Goal: Task Accomplishment & Management: Use online tool/utility

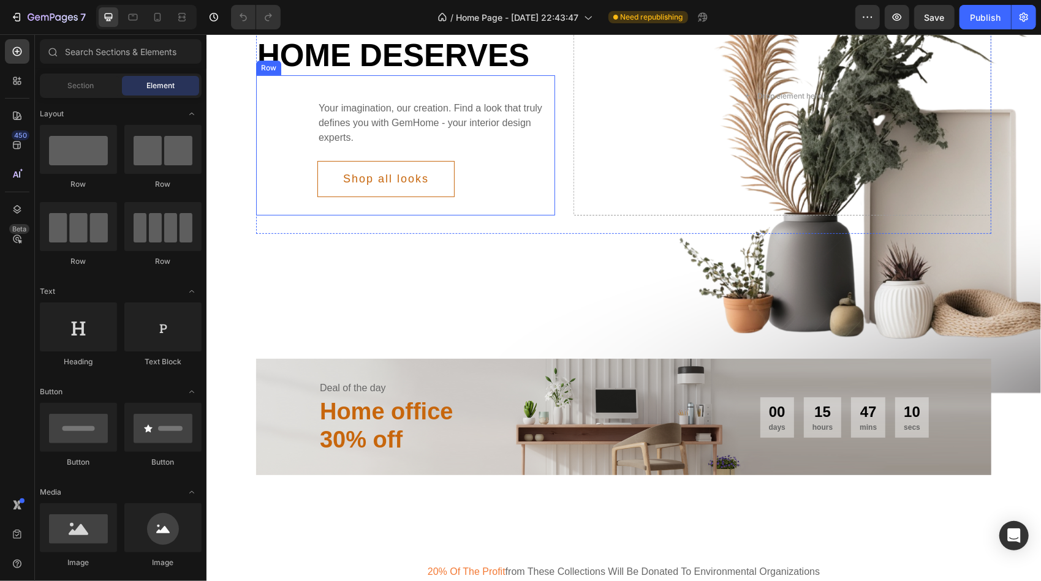
scroll to position [61, 0]
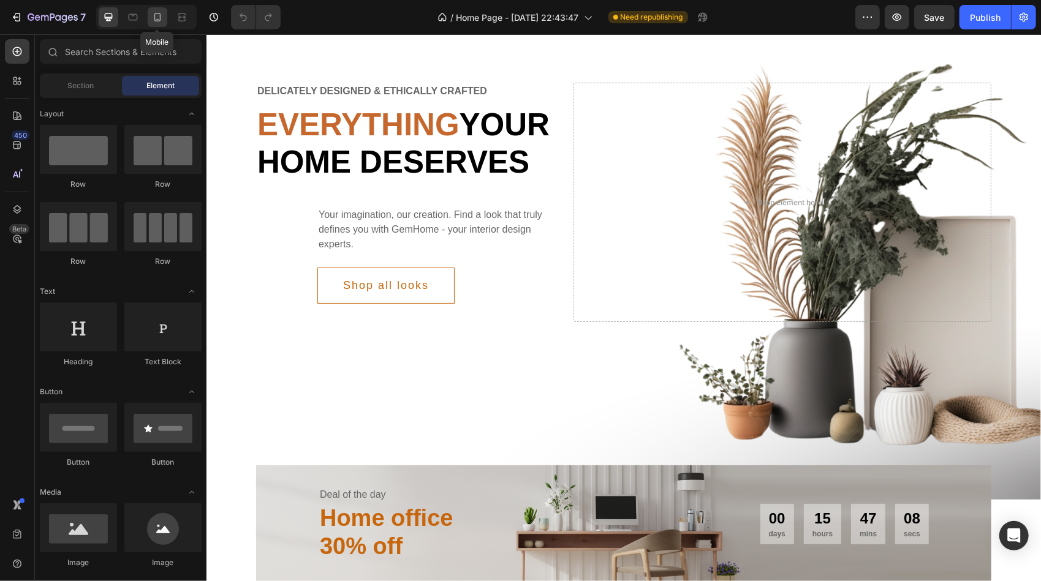
click at [157, 18] on icon at bounding box center [157, 17] width 12 height 12
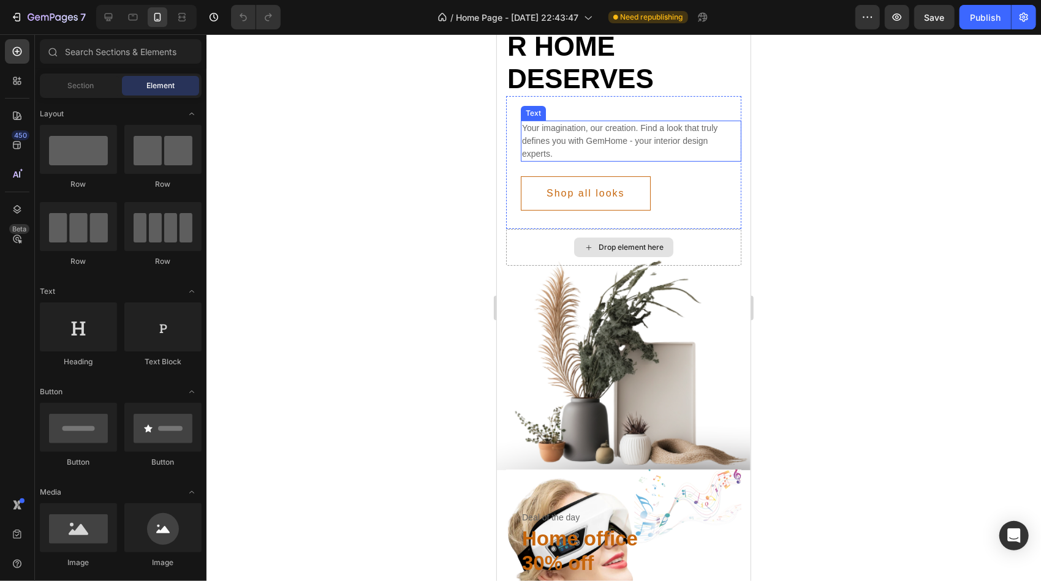
scroll to position [123, 0]
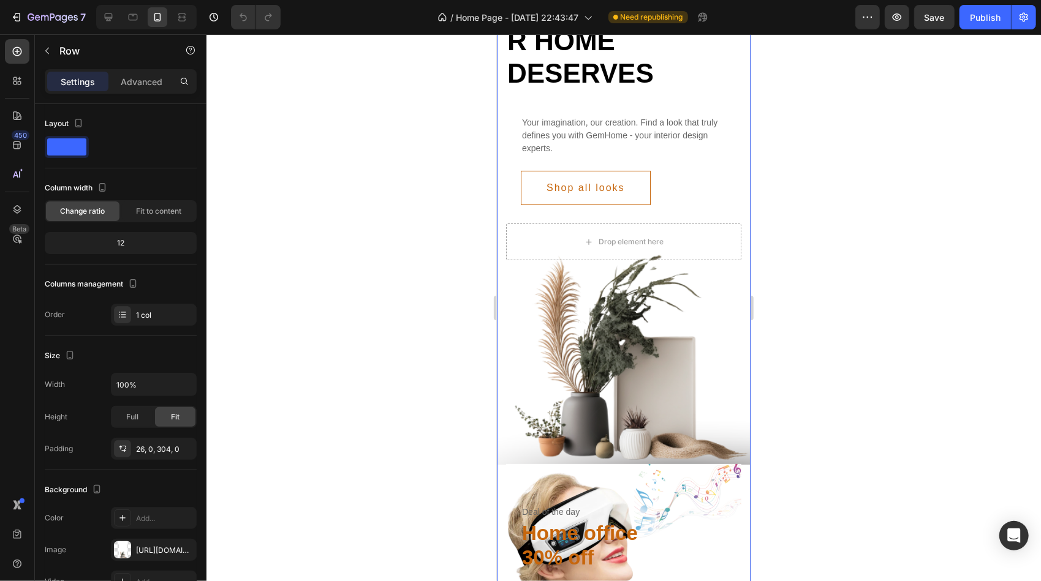
click at [663, 339] on div "Delicately designed & ethically crafted Text Everything your home deserves Head…" at bounding box center [623, 200] width 254 height 528
click at [141, 86] on p "Advanced" at bounding box center [142, 81] width 42 height 13
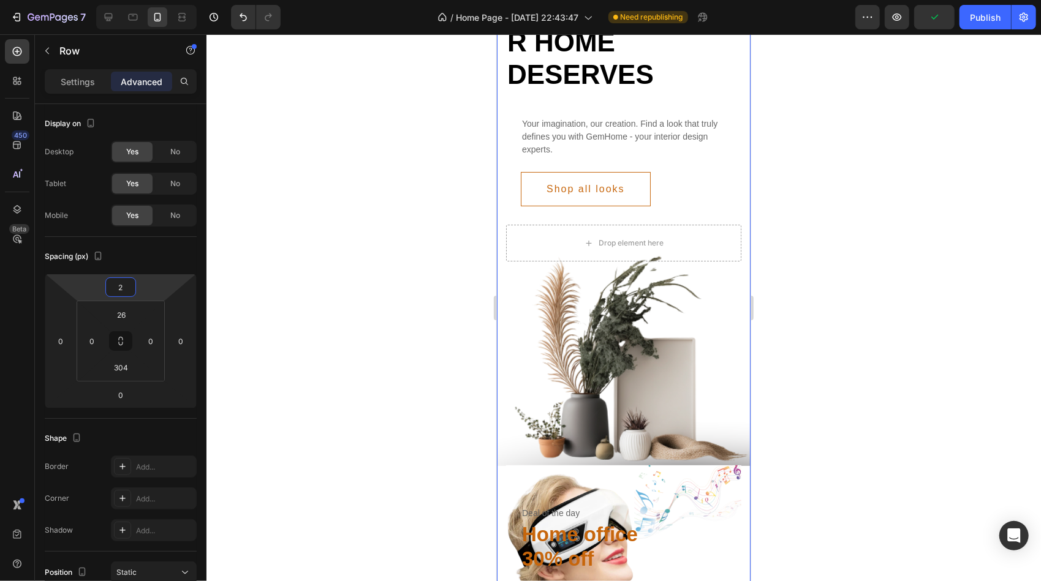
type input "0"
drag, startPoint x: 91, startPoint y: 286, endPoint x: 100, endPoint y: 286, distance: 9.8
click at [100, 0] on html "7 / Home Page - [DATE] 22:43:47 Need republishing Preview Save Publish 450 Beta…" at bounding box center [520, 0] width 1041 height 0
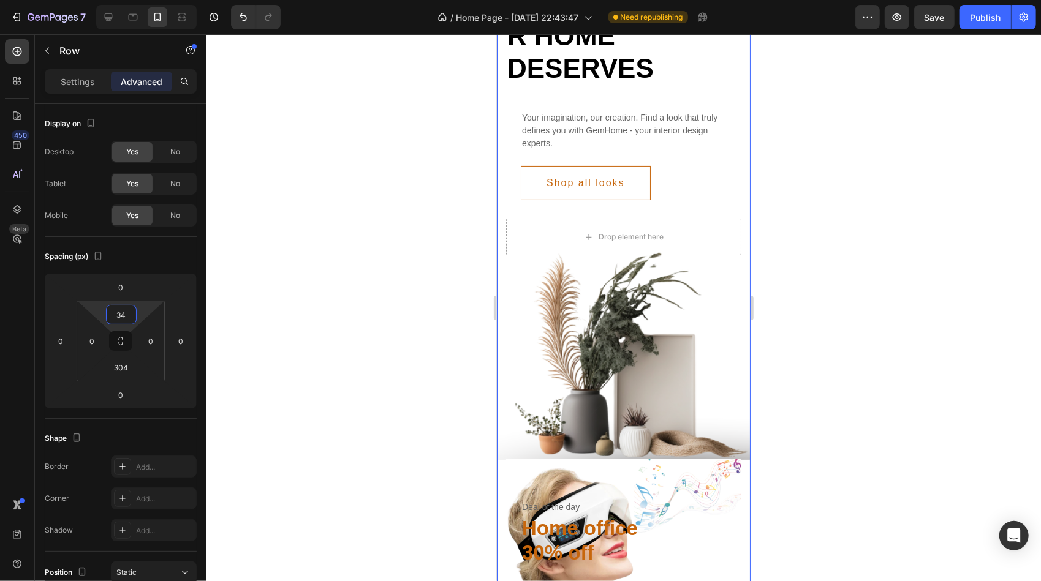
type input "36"
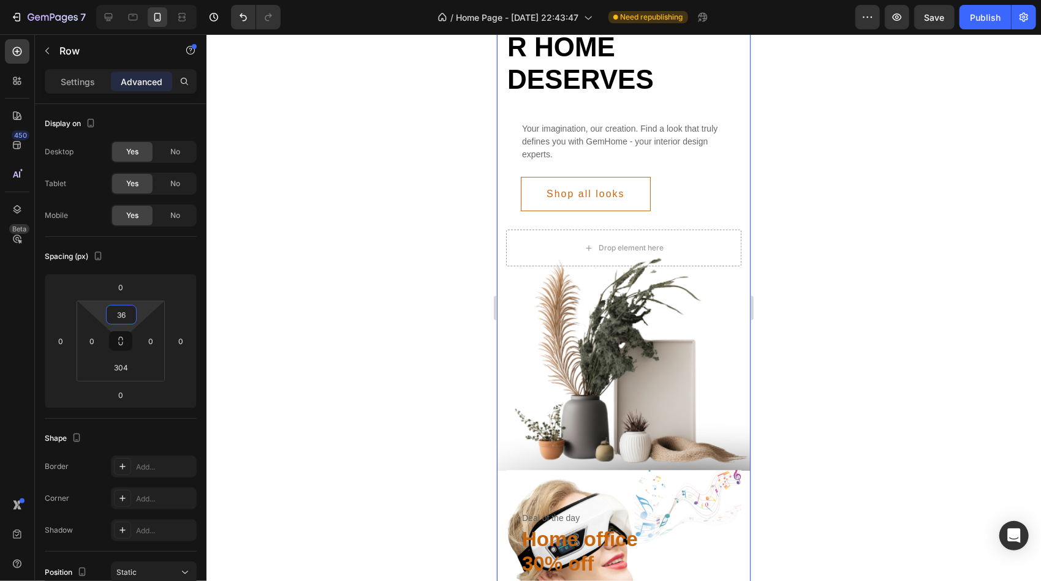
click at [103, 0] on html "7 / Home Page - [DATE] 22:43:47 Need republishing Preview Save Publish 450 Beta…" at bounding box center [520, 0] width 1041 height 0
type input "388"
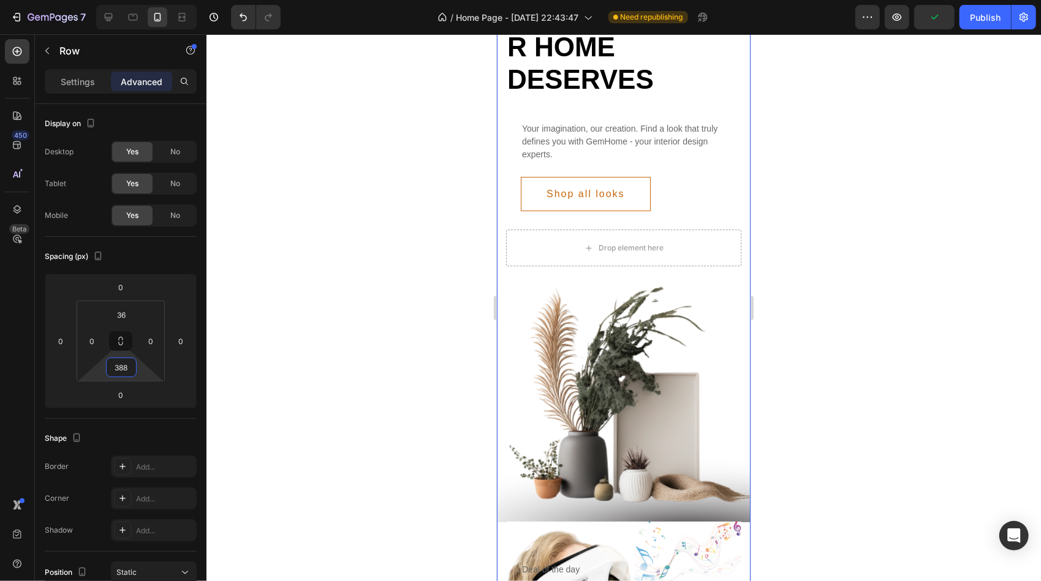
drag, startPoint x: 103, startPoint y: 370, endPoint x: 127, endPoint y: 344, distance: 35.1
click at [127, 0] on html "7 / Home Page - [DATE] 22:43:47 Need republishing Preview Publish 450 Beta Sect…" at bounding box center [520, 0] width 1041 height 0
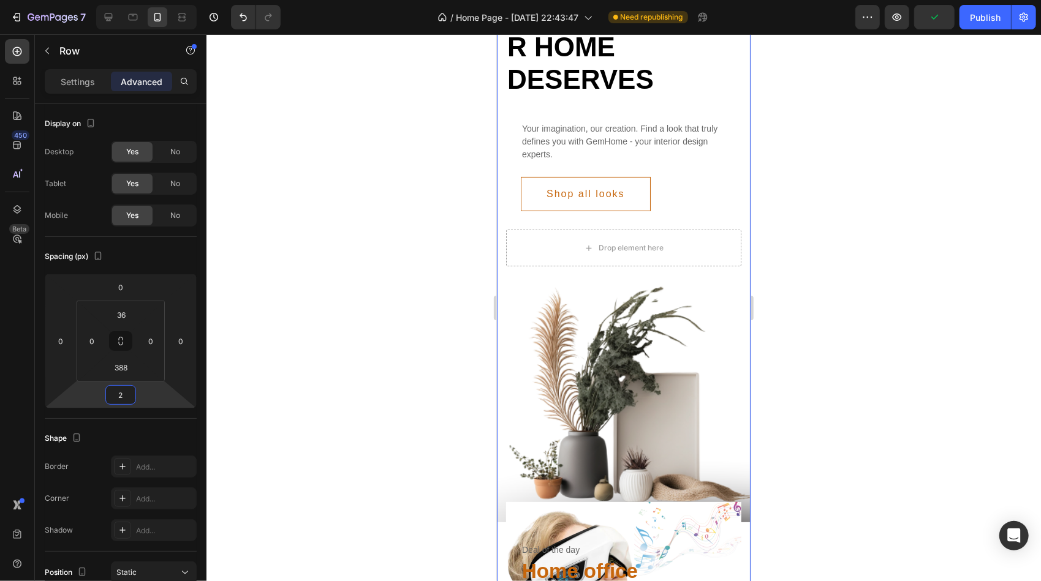
drag, startPoint x: 100, startPoint y: 398, endPoint x: 125, endPoint y: 398, distance: 25.1
click at [125, 0] on html "7 / Home Page - [DATE] 22:43:47 Need republishing Preview Publish 450 Beta Sect…" at bounding box center [520, 0] width 1041 height 0
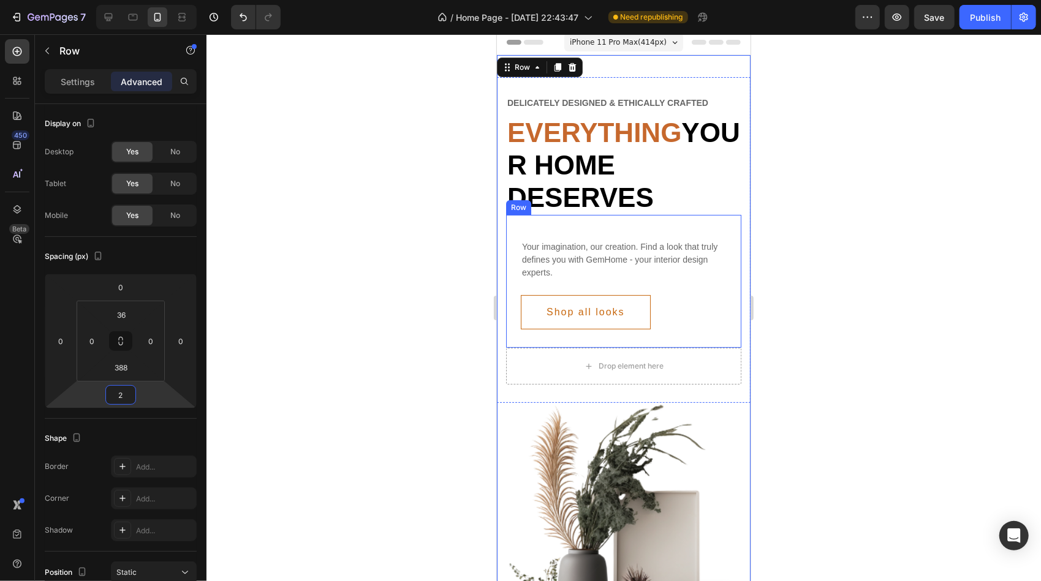
scroll to position [0, 0]
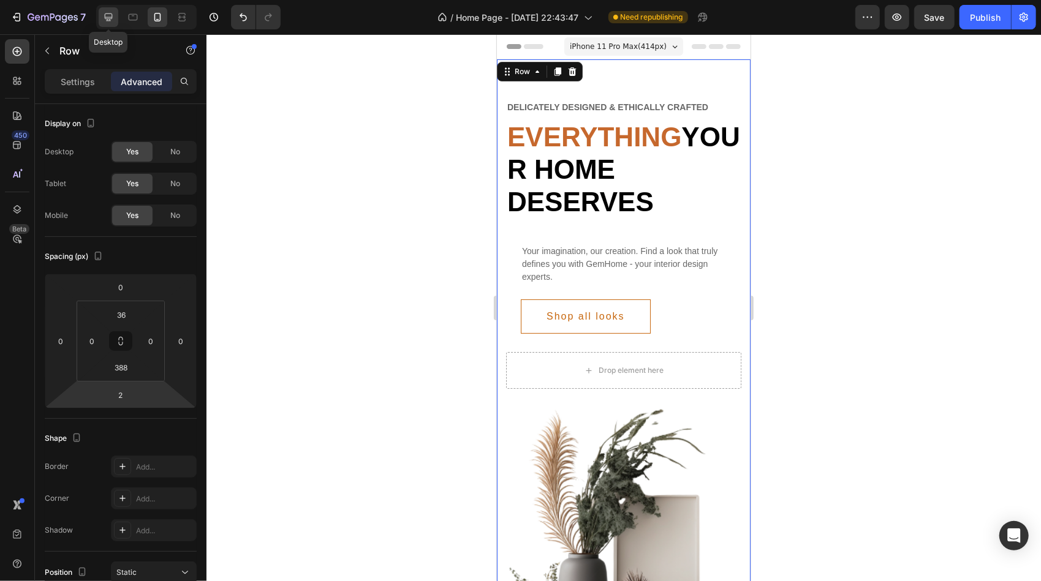
click at [109, 17] on icon at bounding box center [109, 17] width 8 height 8
type input "34"
type input "70"
type input "261"
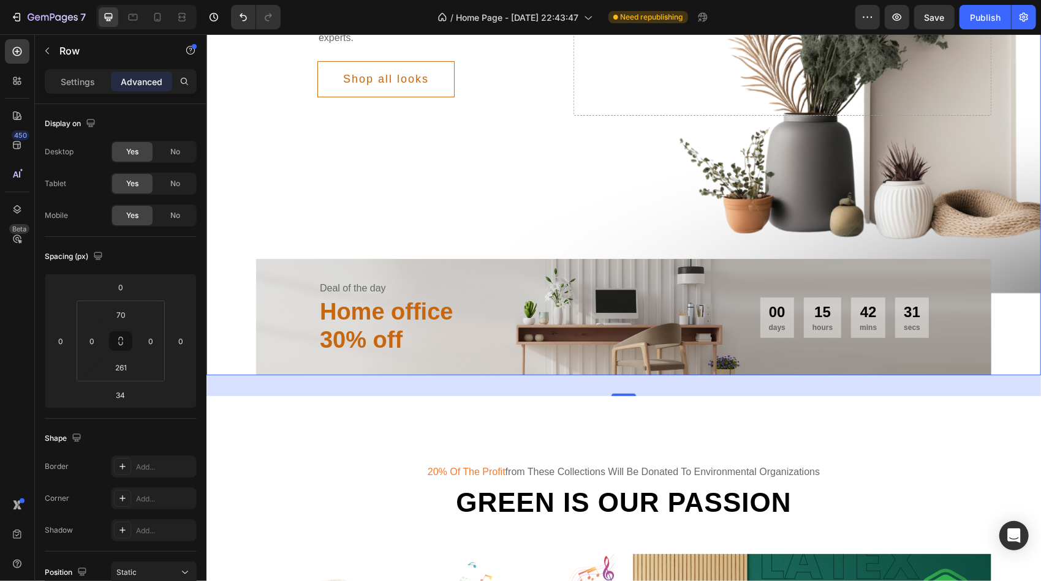
scroll to position [306, 0]
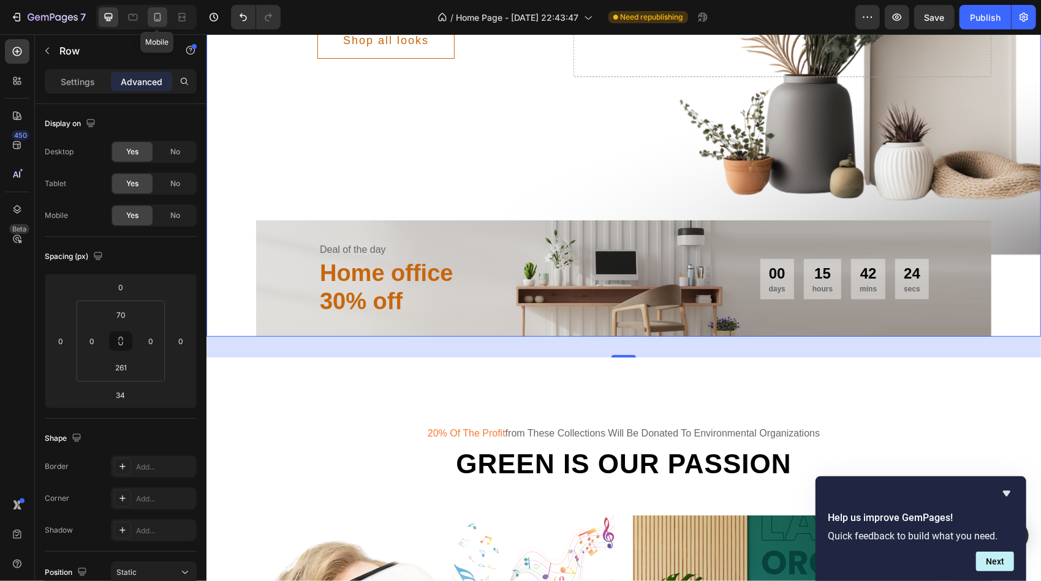
click at [154, 18] on icon at bounding box center [157, 17] width 7 height 9
type input "2"
type input "36"
type input "388"
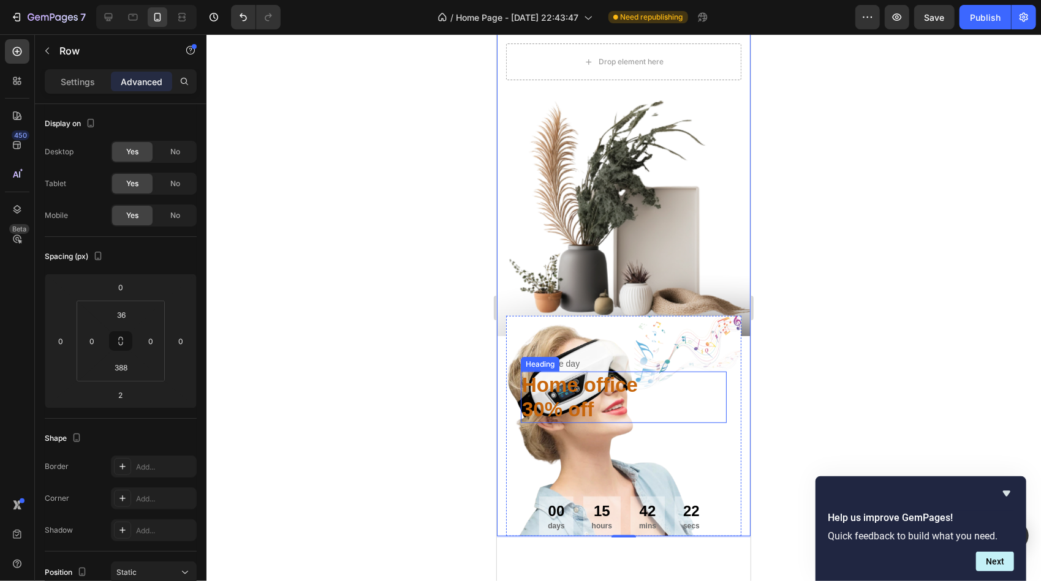
scroll to position [368, 0]
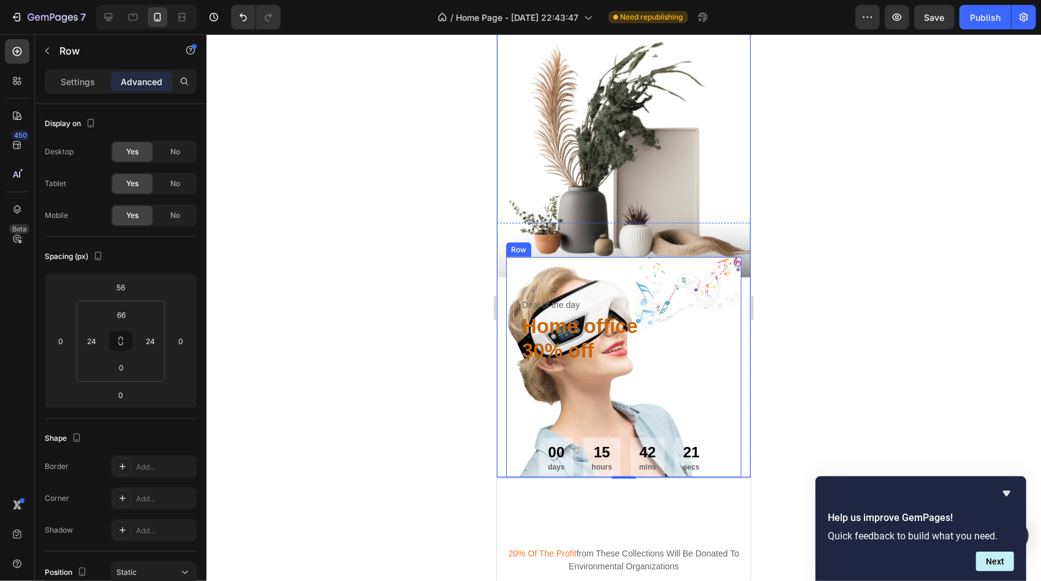
click at [698, 366] on div "Deal of the day Text Home office 30% off Heading" at bounding box center [623, 367] width 206 height 140
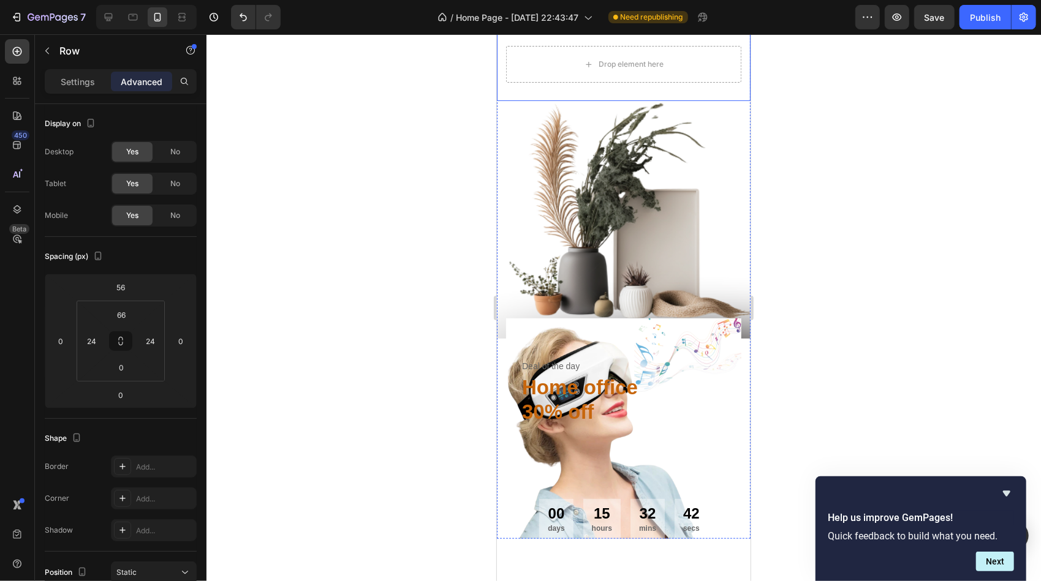
scroll to position [306, 0]
click at [20, 145] on icon at bounding box center [17, 146] width 8 height 8
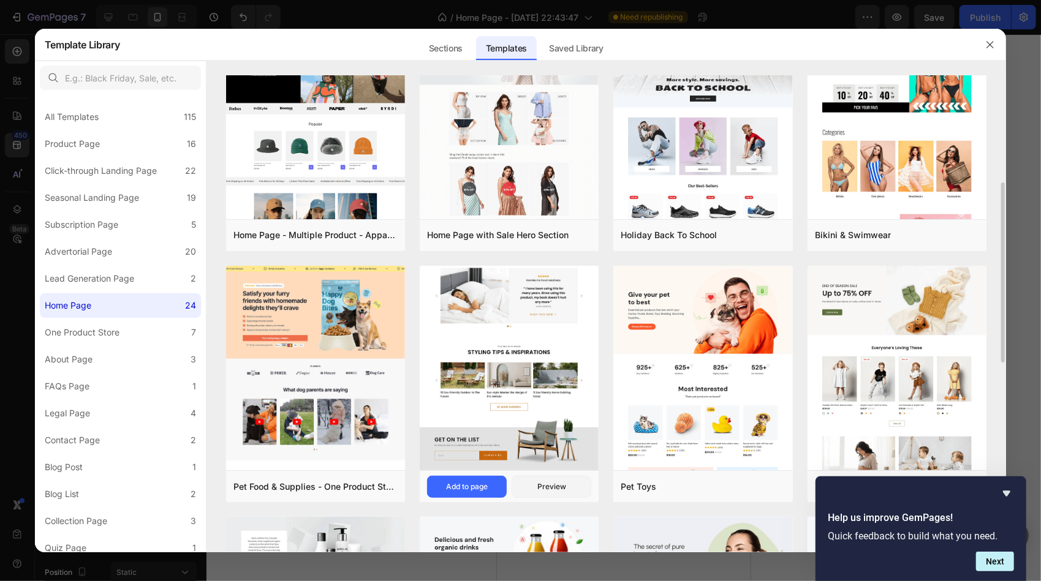
scroll to position [123, 0]
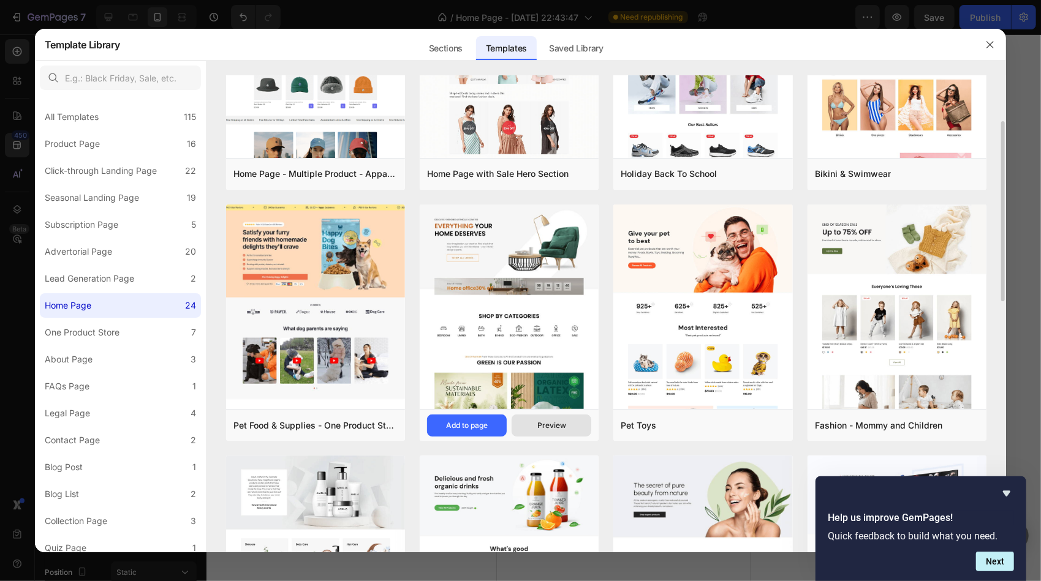
click at [554, 424] on div "Preview" at bounding box center [551, 425] width 29 height 11
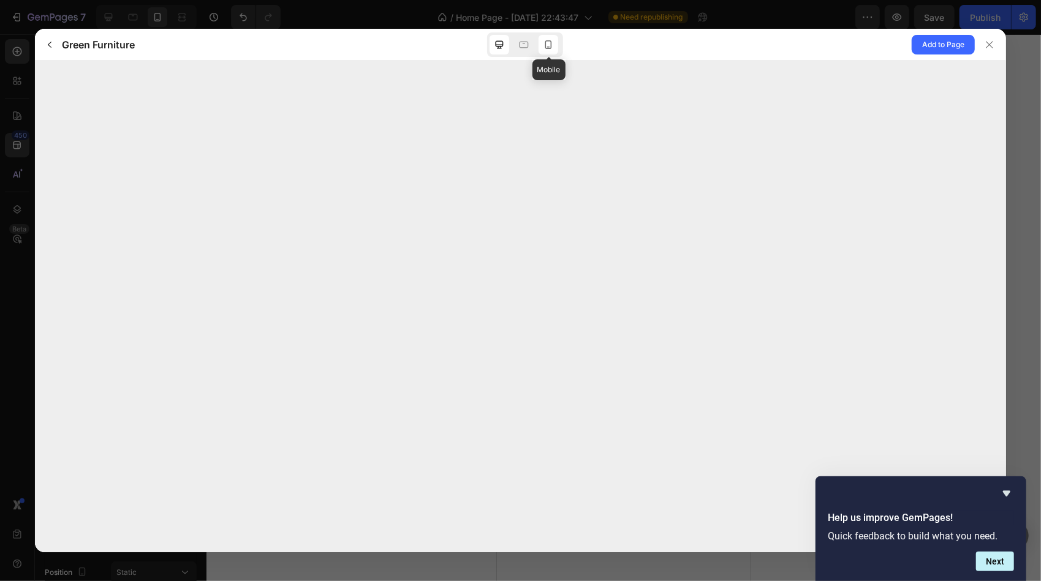
click at [549, 45] on icon at bounding box center [548, 45] width 12 height 12
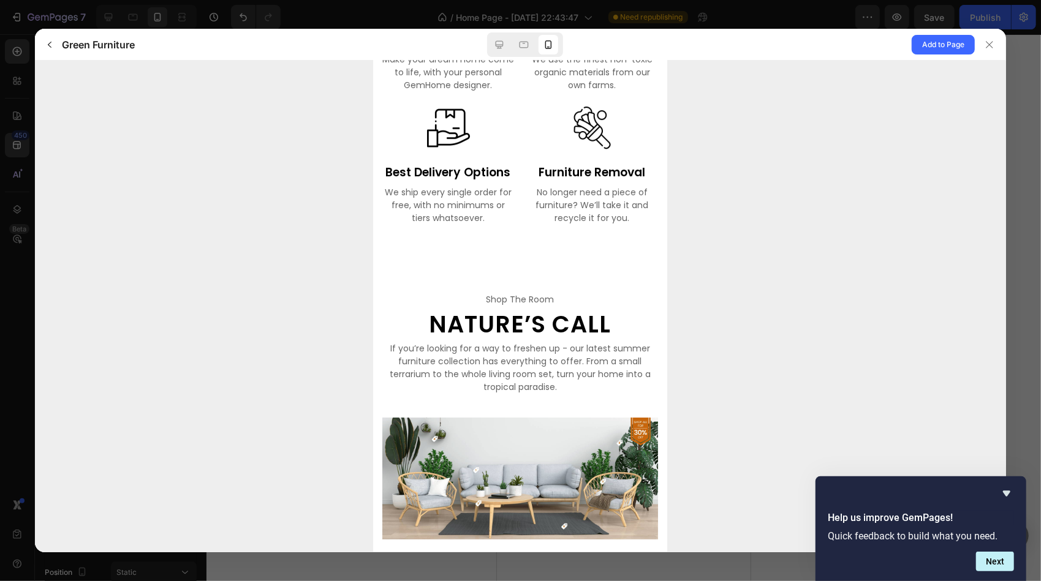
scroll to position [2818, 0]
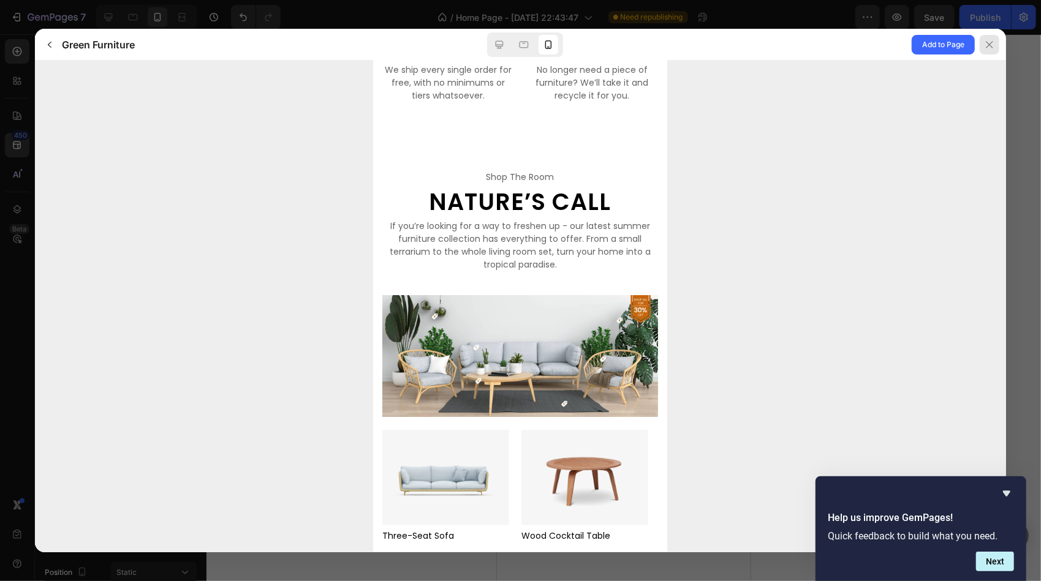
click at [994, 39] on div at bounding box center [990, 45] width 20 height 20
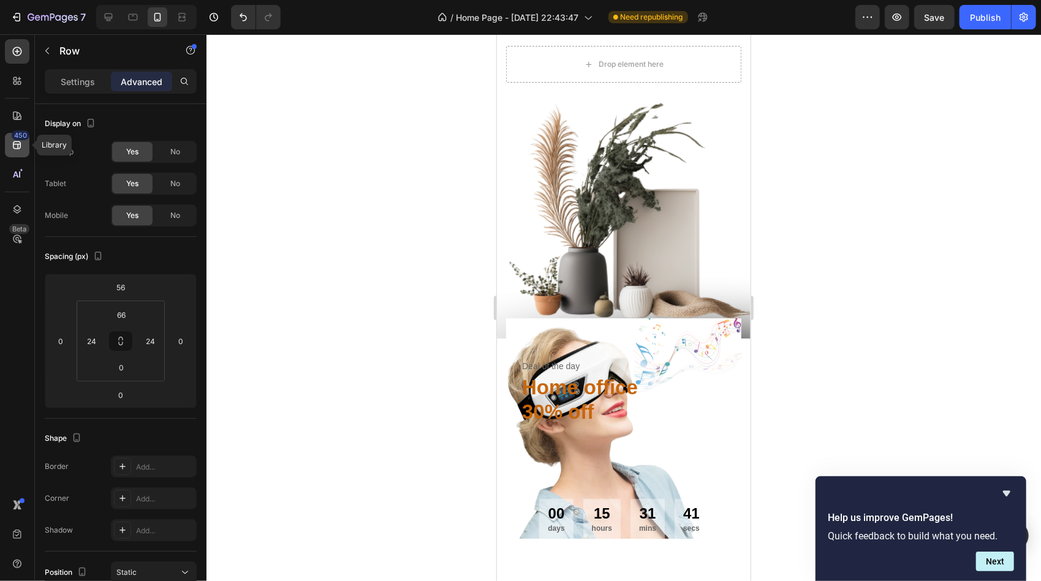
click at [19, 143] on icon at bounding box center [17, 145] width 12 height 12
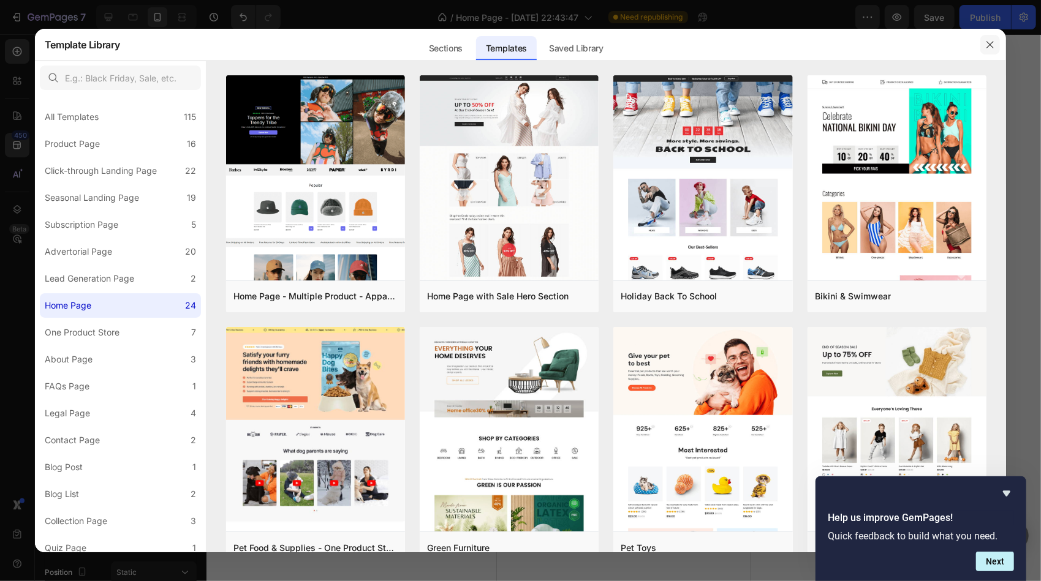
click at [990, 44] on icon "button" at bounding box center [990, 44] width 7 height 7
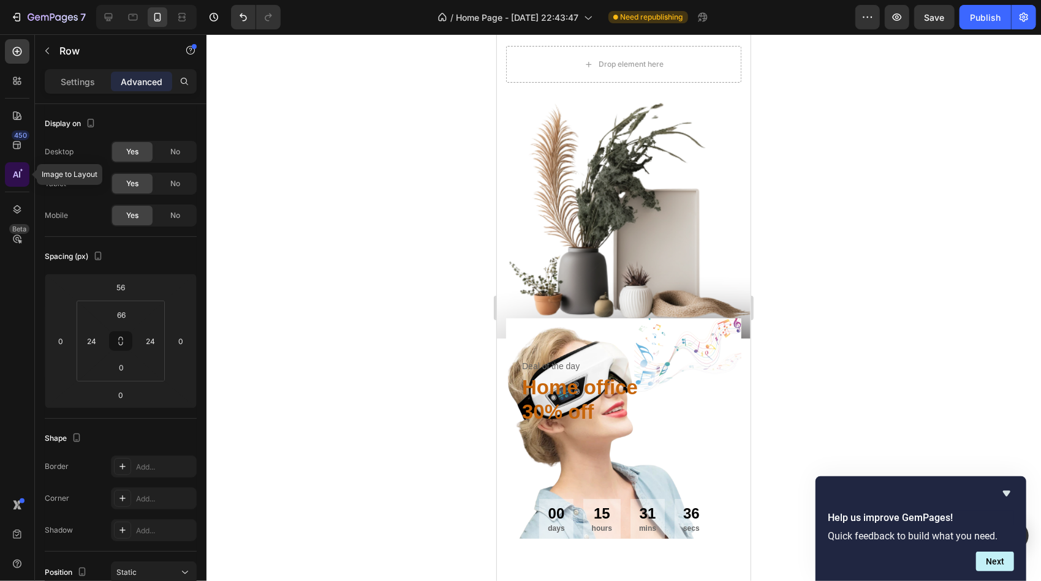
click at [15, 173] on icon at bounding box center [16, 175] width 6 height 6
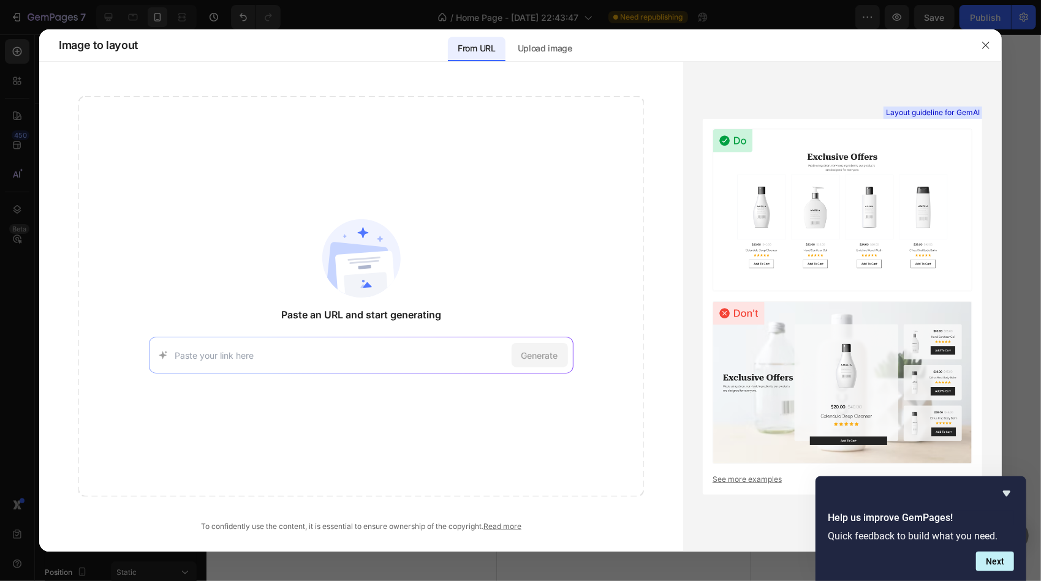
click at [393, 352] on input at bounding box center [340, 355] width 331 height 13
paste input "[URL][DOMAIN_NAME]"
type input "[URL][DOMAIN_NAME]"
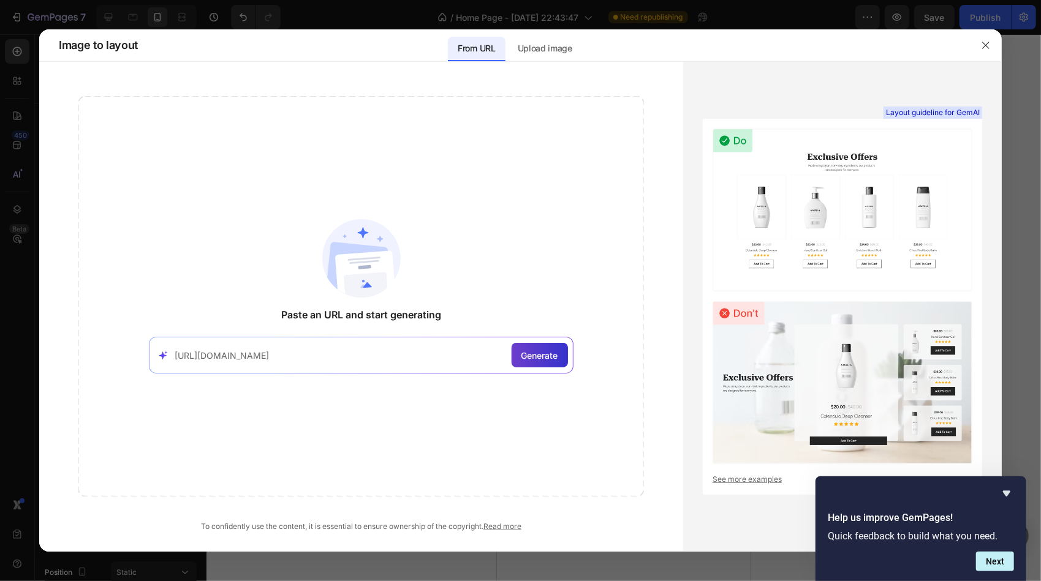
click at [538, 352] on span "Generate" at bounding box center [539, 355] width 37 height 13
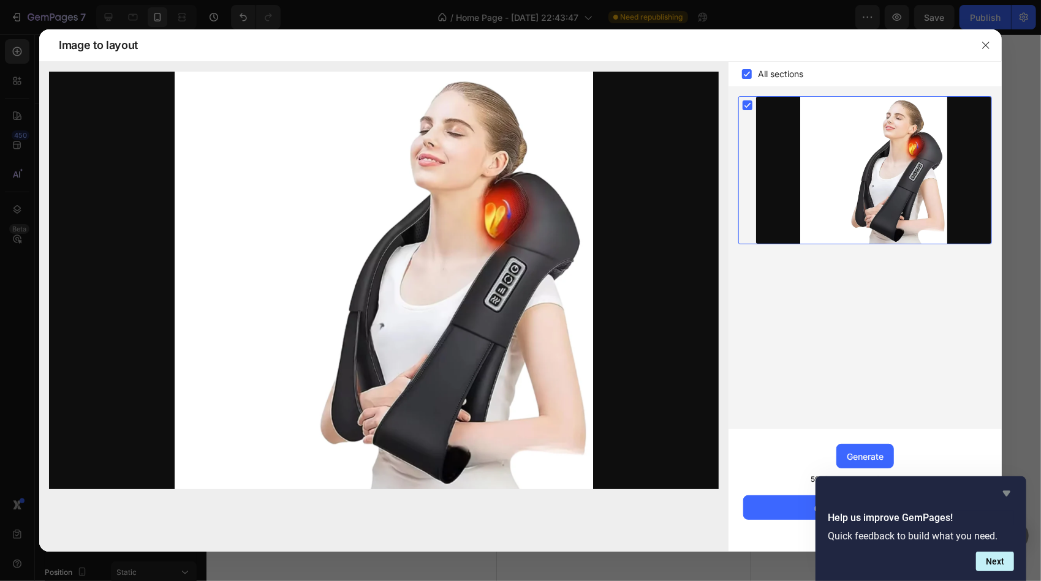
click at [1009, 491] on icon "Hide survey" at bounding box center [1006, 494] width 7 height 6
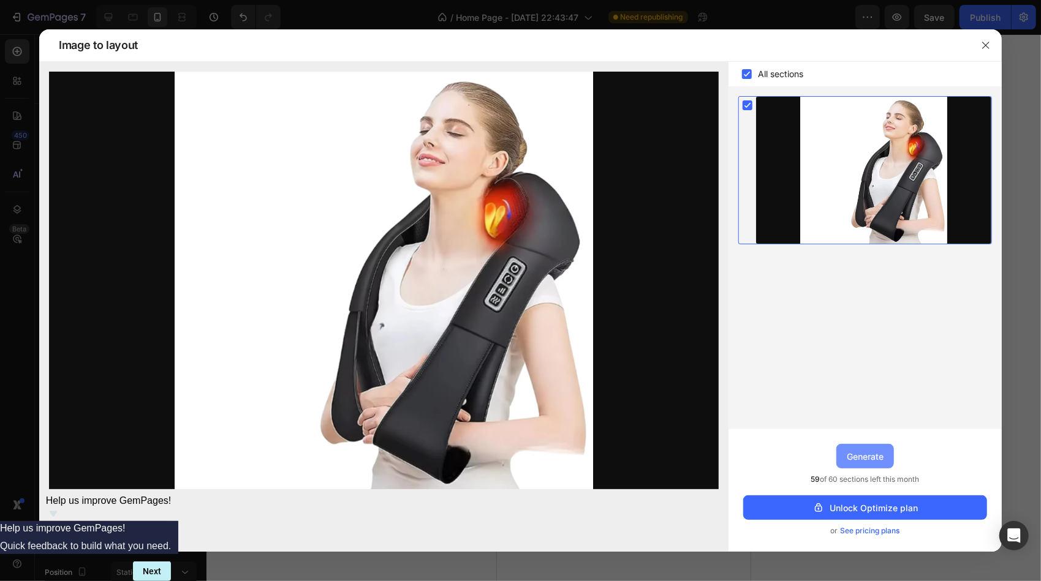
click at [866, 456] on div "Generate" at bounding box center [865, 456] width 37 height 13
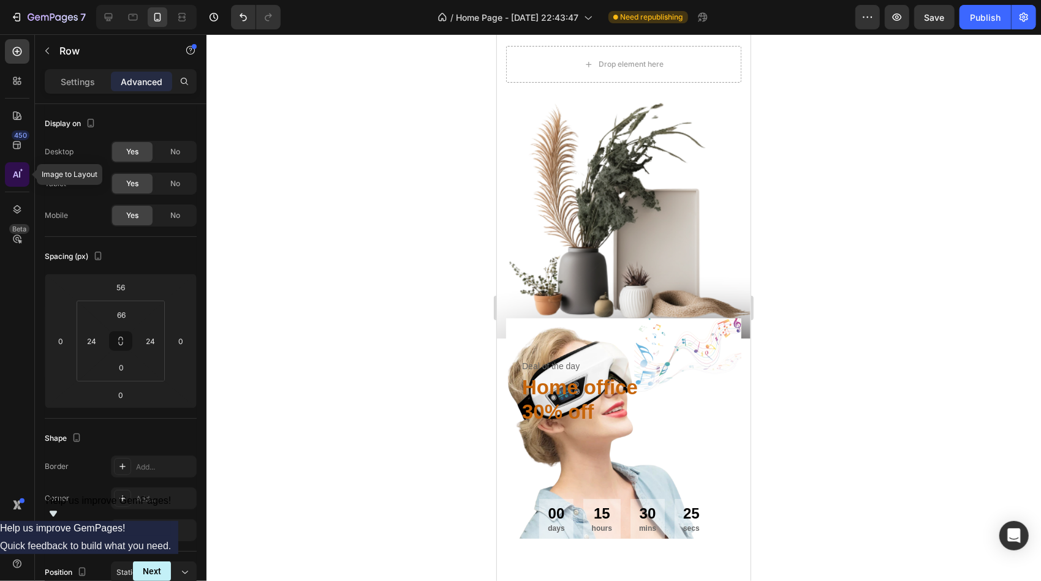
click at [15, 174] on icon at bounding box center [16, 175] width 6 height 6
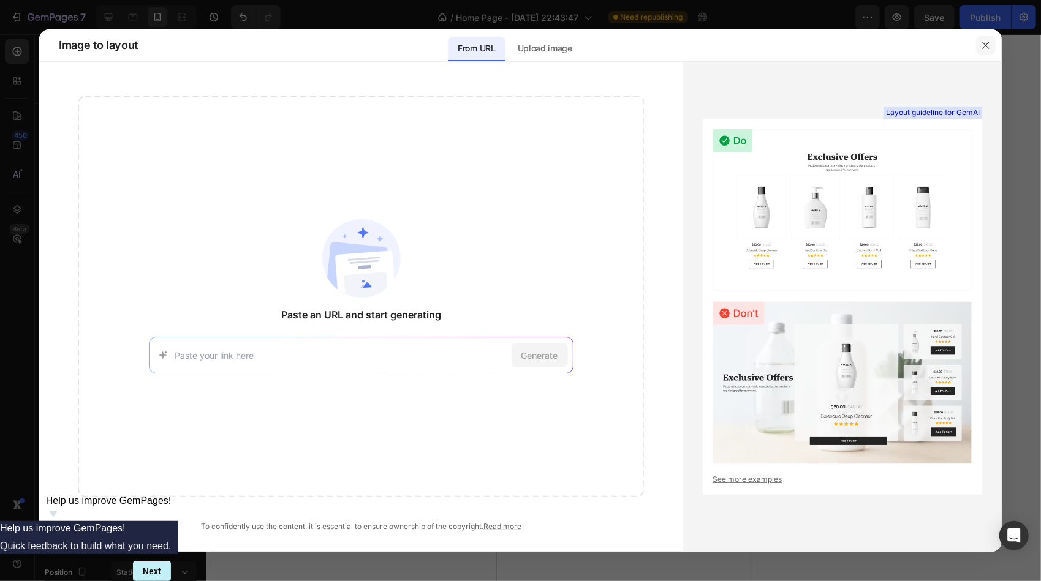
click at [987, 42] on icon "button" at bounding box center [986, 45] width 10 height 10
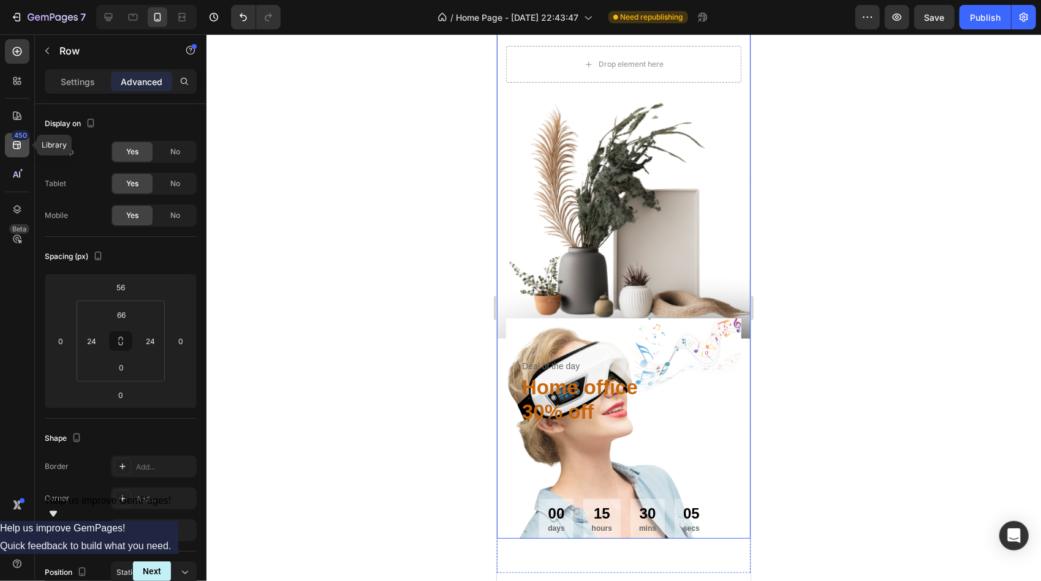
click at [18, 142] on icon at bounding box center [17, 146] width 8 height 8
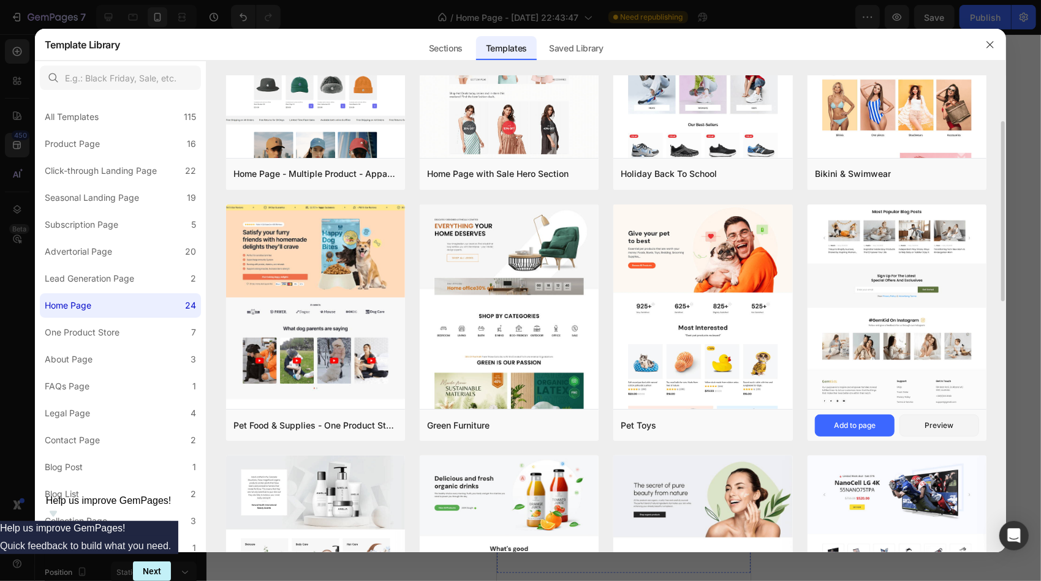
scroll to position [184, 0]
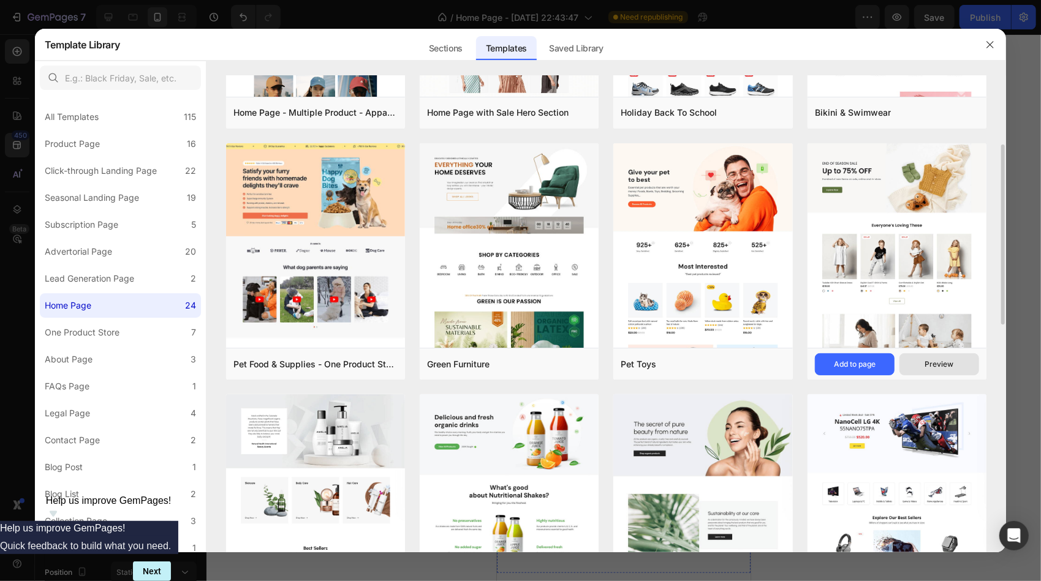
click at [954, 365] on button "Preview" at bounding box center [939, 365] width 80 height 22
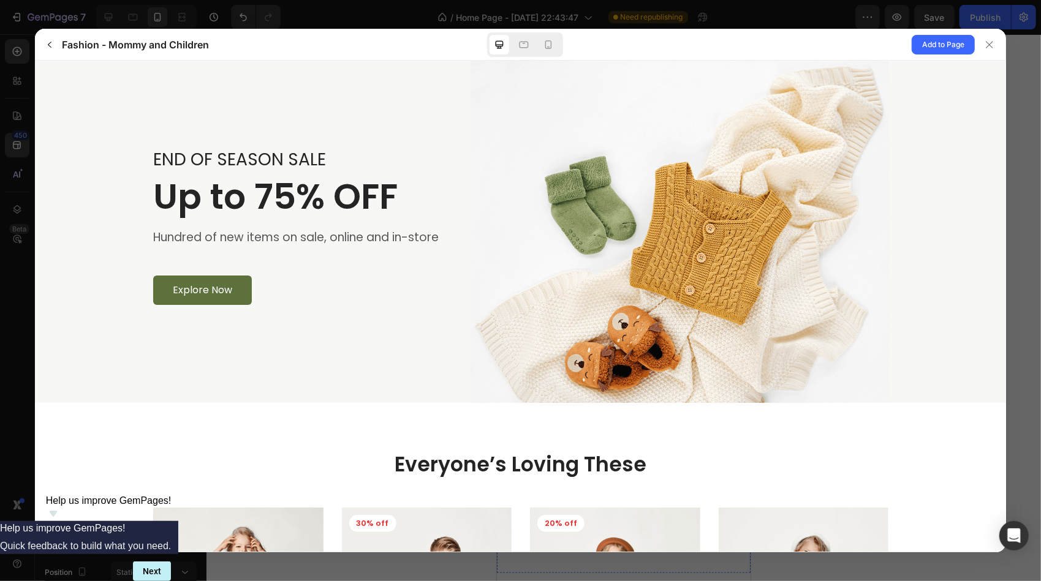
scroll to position [0, 0]
click at [548, 45] on icon at bounding box center [548, 45] width 12 height 12
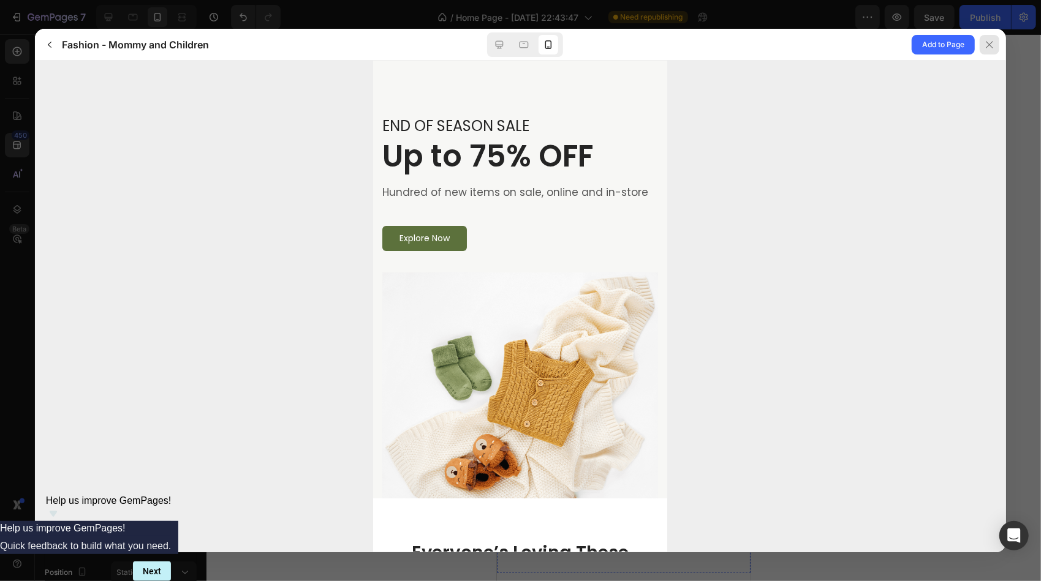
click at [985, 44] on icon at bounding box center [990, 45] width 10 height 10
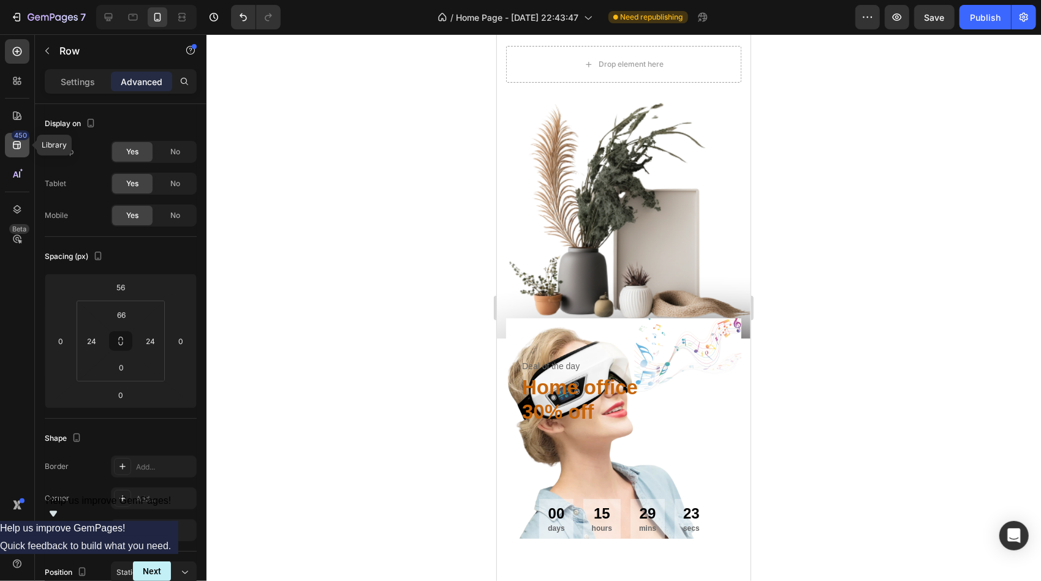
click at [15, 145] on icon at bounding box center [17, 145] width 12 height 12
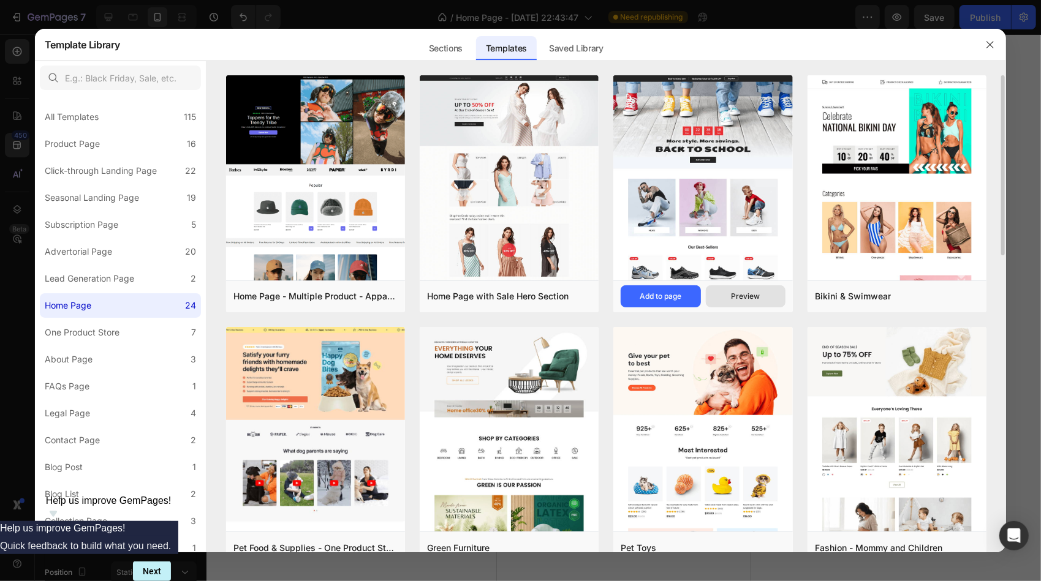
click at [751, 297] on div "Preview" at bounding box center [745, 296] width 29 height 11
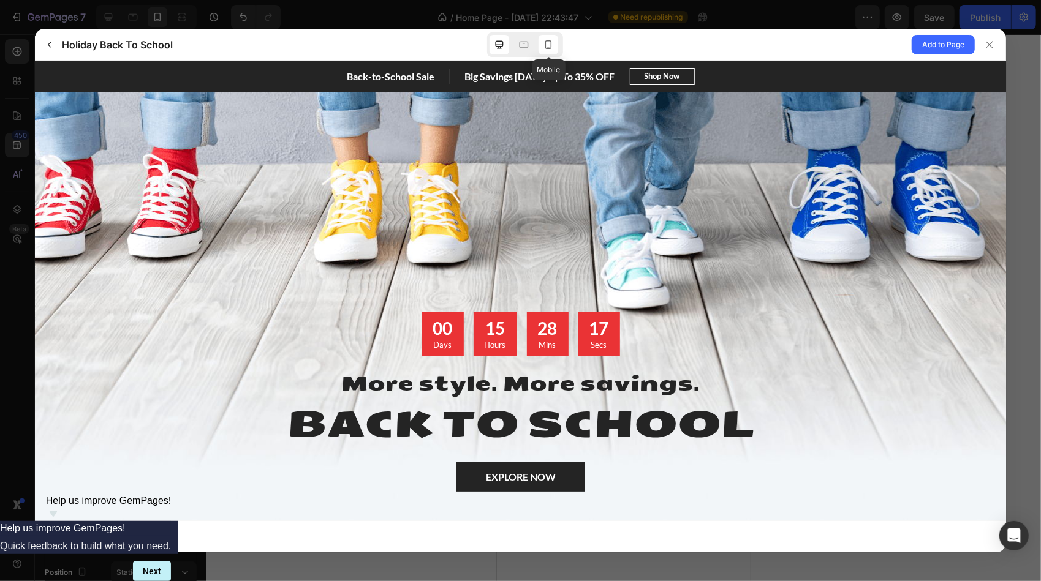
click at [549, 42] on icon at bounding box center [548, 45] width 12 height 12
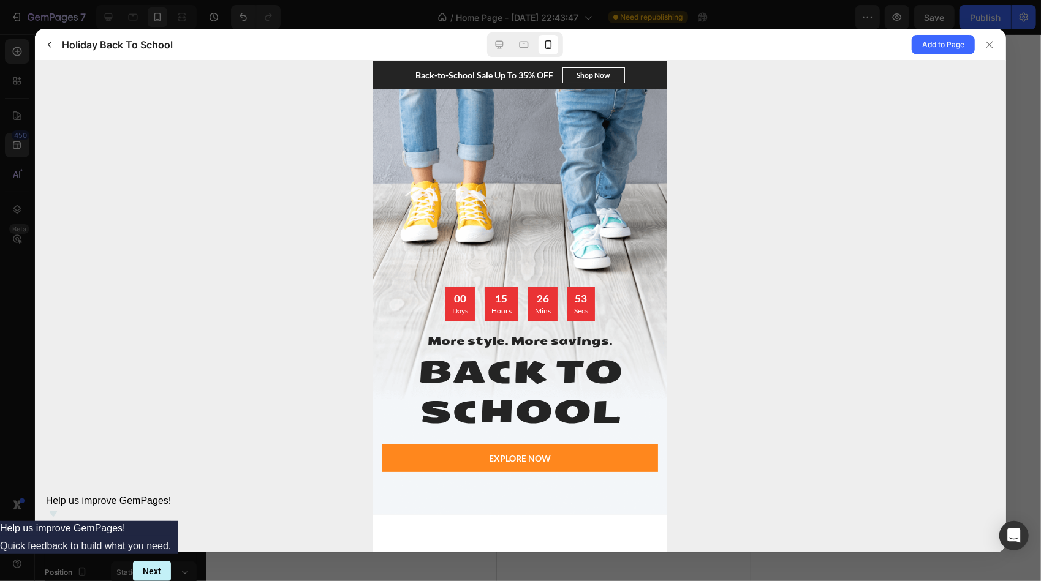
click at [529, 464] on span "EXPLORE NOW" at bounding box center [521, 458] width 62 height 13
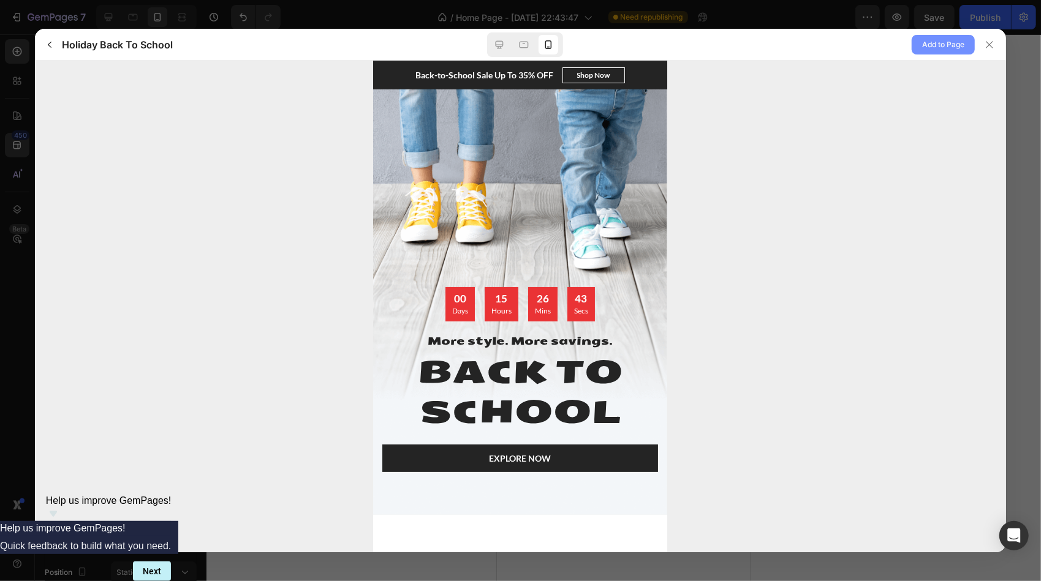
click at [942, 48] on span "Add to Page" at bounding box center [943, 44] width 42 height 15
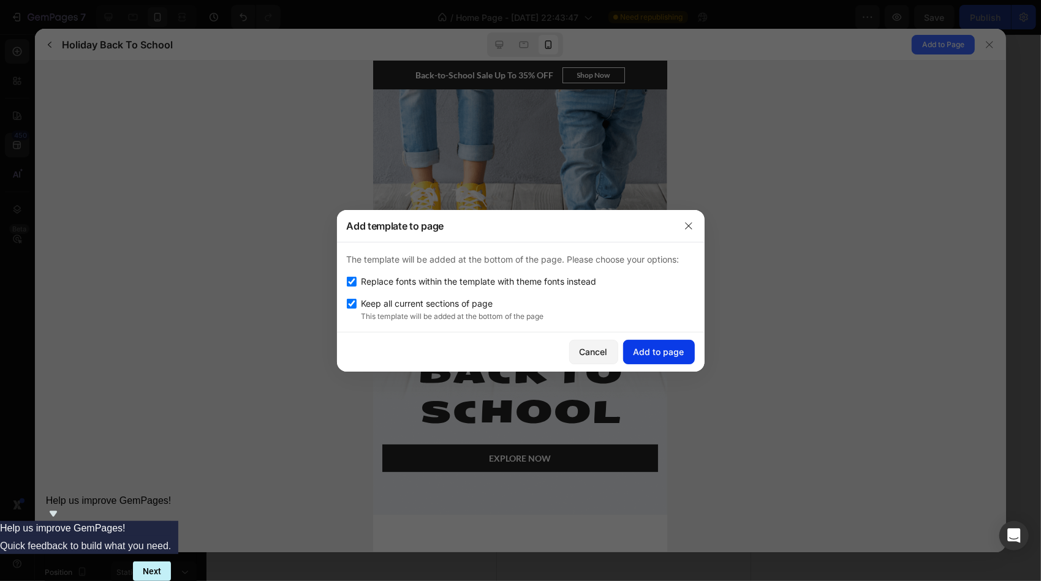
click at [674, 346] on div "Add to page" at bounding box center [659, 352] width 51 height 13
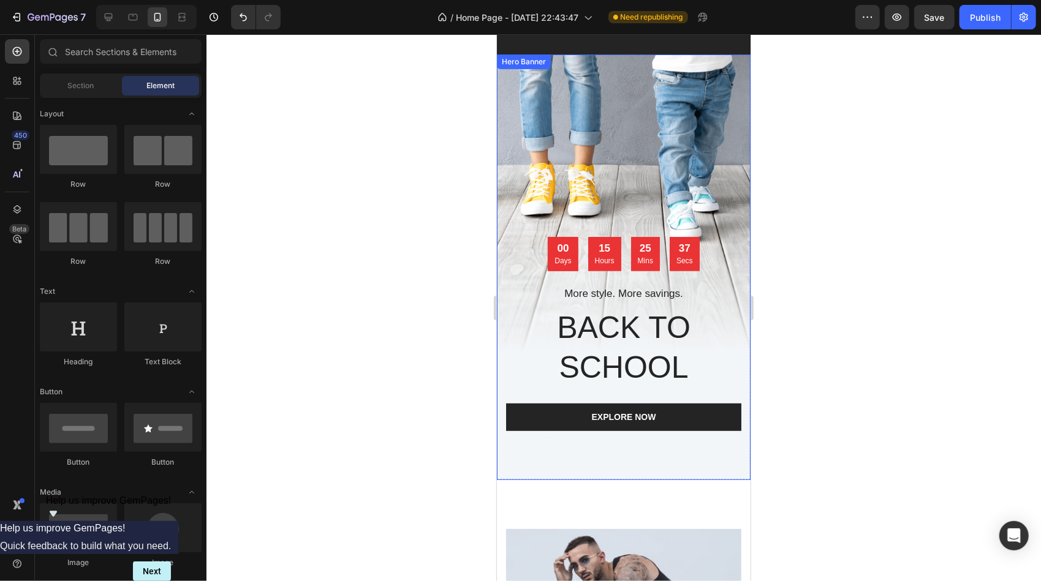
scroll to position [3309, 0]
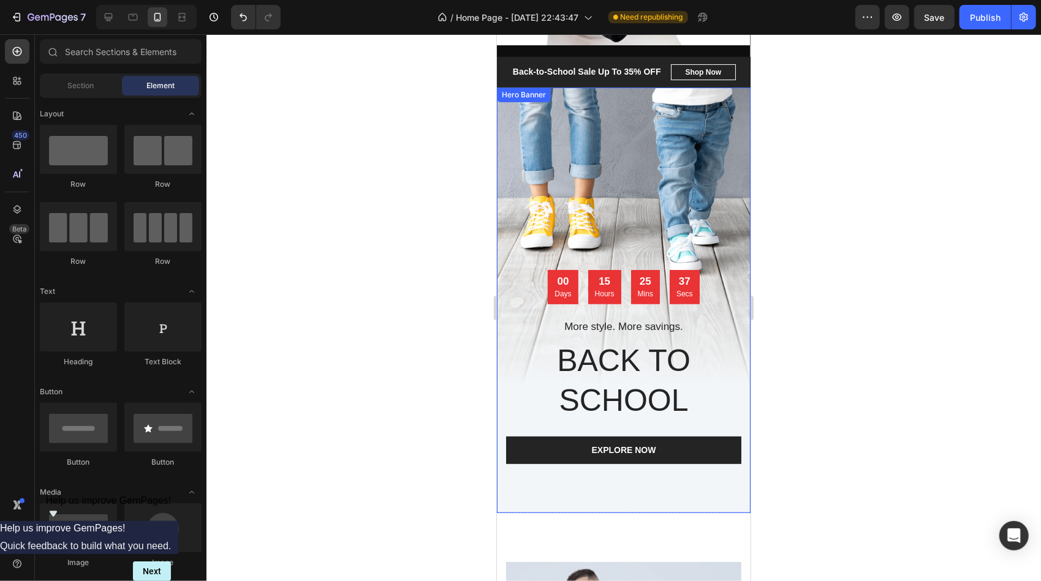
click at [665, 218] on div "Overlay" at bounding box center [623, 300] width 254 height 426
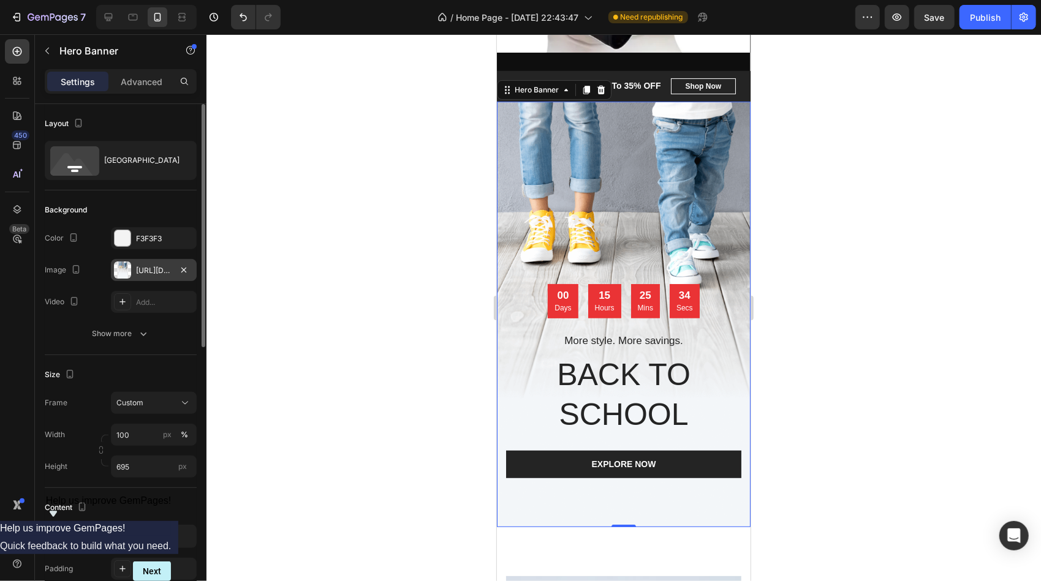
click at [157, 271] on div "[URL][DOMAIN_NAME]" at bounding box center [154, 270] width 36 height 11
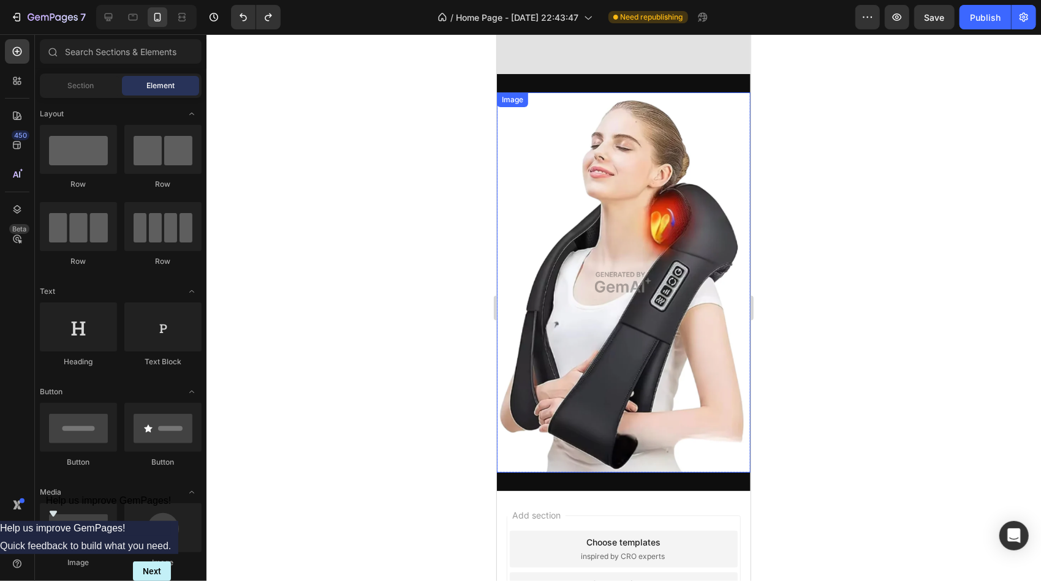
scroll to position [2859, 0]
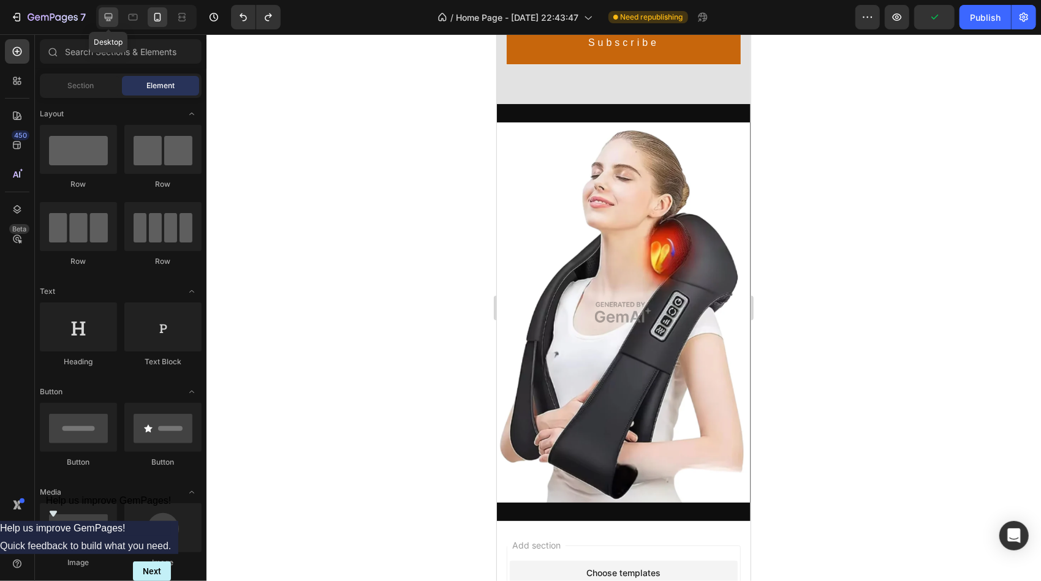
click at [108, 16] on icon at bounding box center [108, 17] width 12 height 12
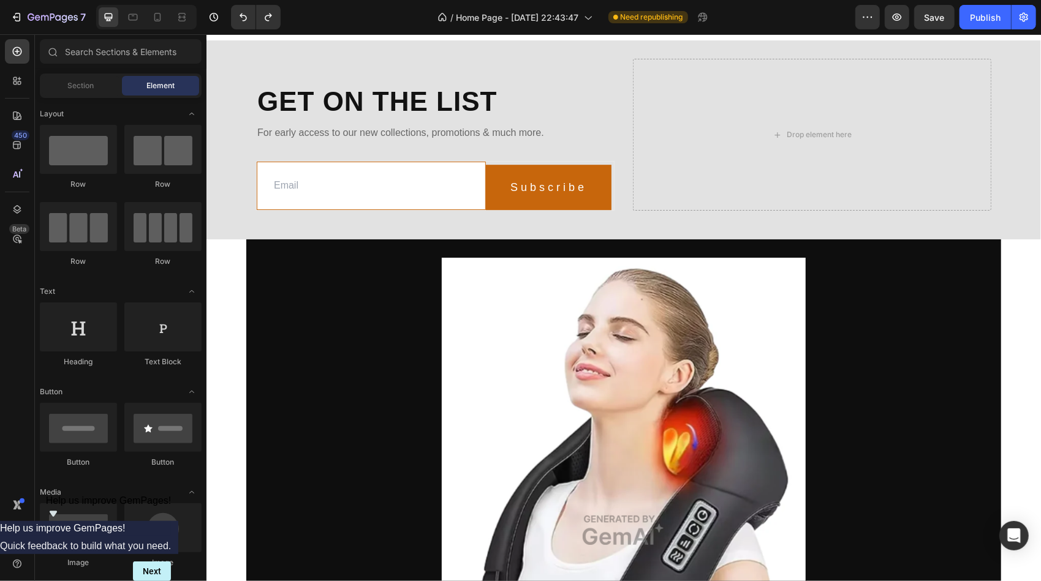
scroll to position [2318, 0]
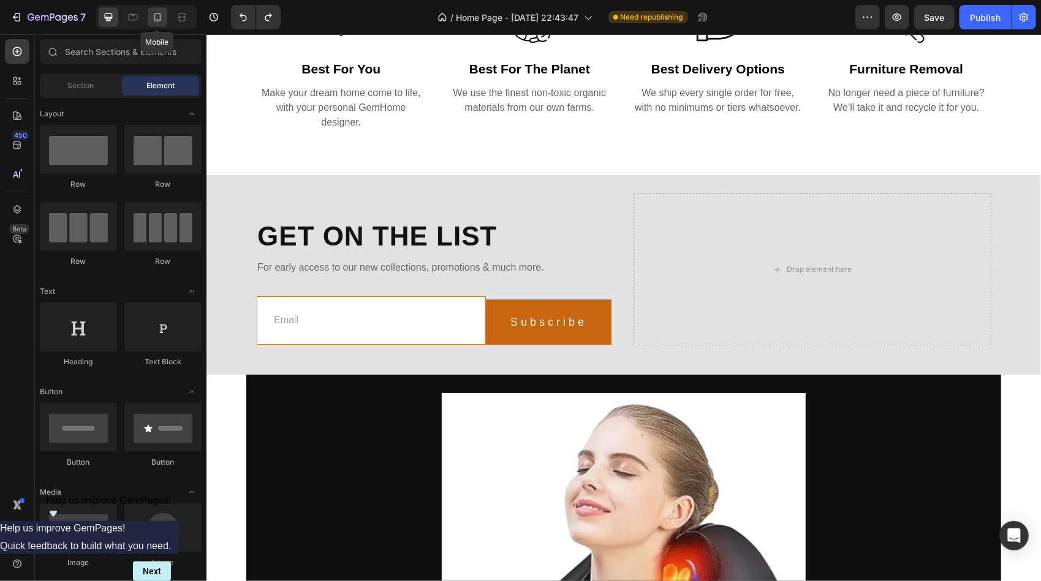
click at [162, 13] on icon at bounding box center [157, 17] width 12 height 12
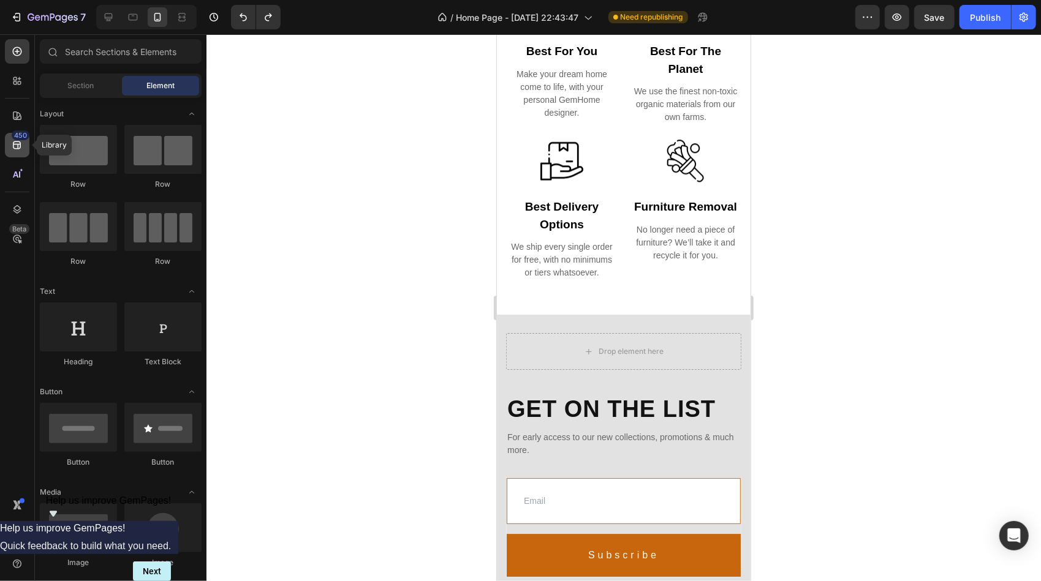
click at [17, 142] on icon at bounding box center [17, 145] width 12 height 12
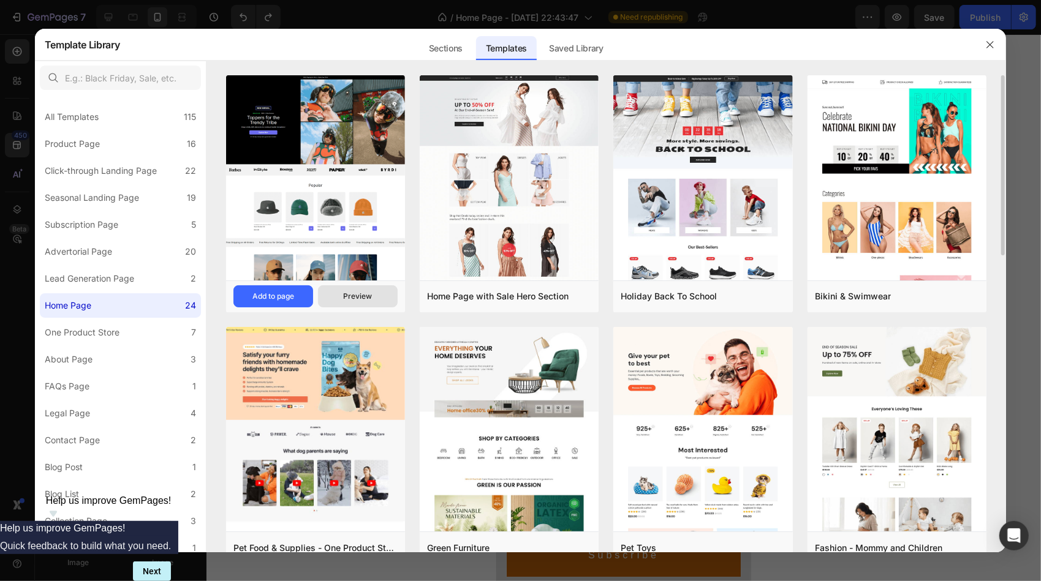
click at [353, 297] on div "Preview" at bounding box center [357, 296] width 29 height 11
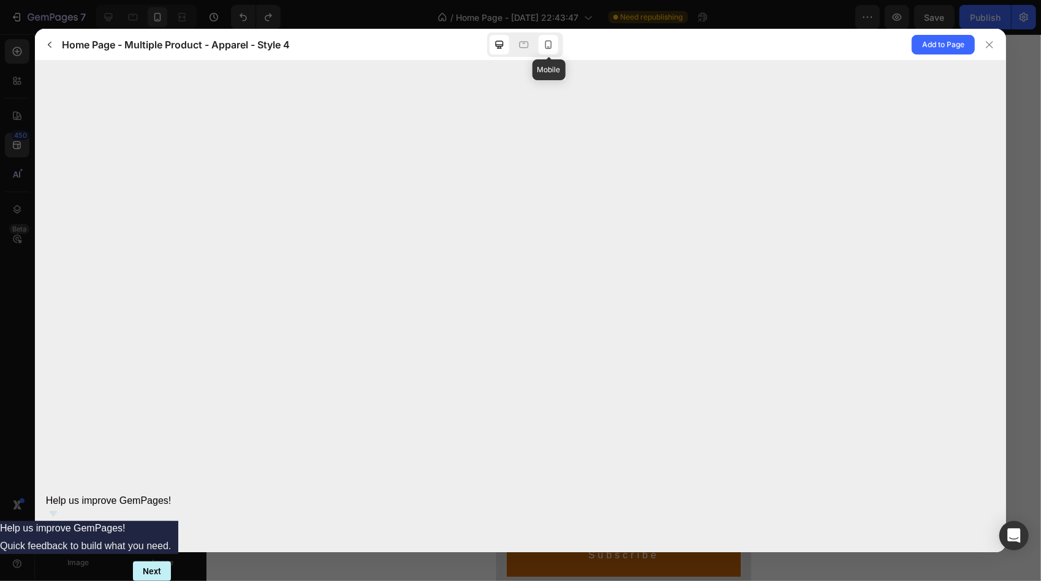
click at [550, 46] on icon at bounding box center [548, 45] width 12 height 12
click at [990, 49] on icon at bounding box center [990, 45] width 10 height 10
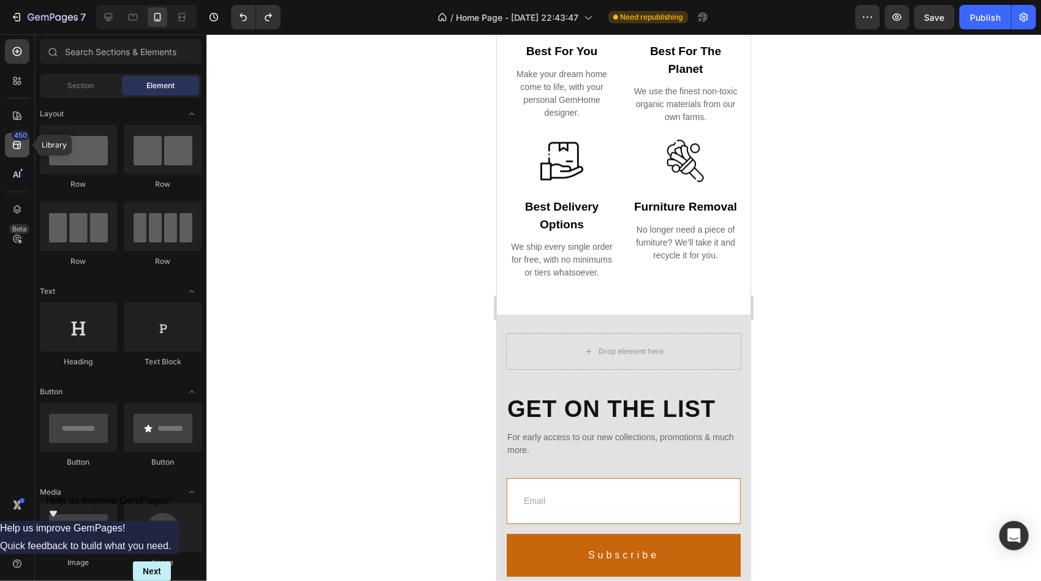
click at [17, 145] on icon at bounding box center [17, 145] width 12 height 12
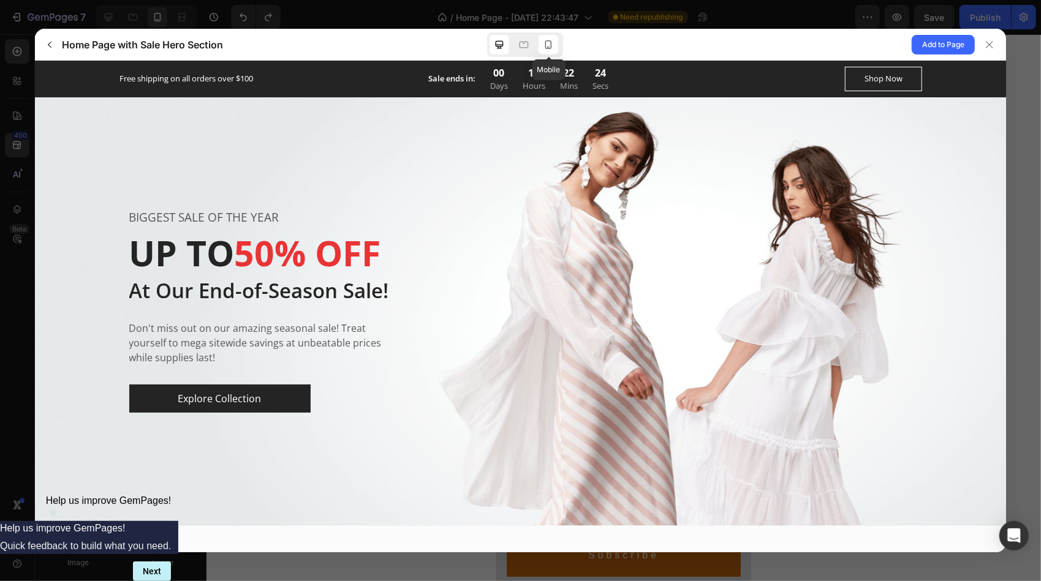
scroll to position [0, 0]
click at [548, 44] on icon at bounding box center [548, 45] width 12 height 12
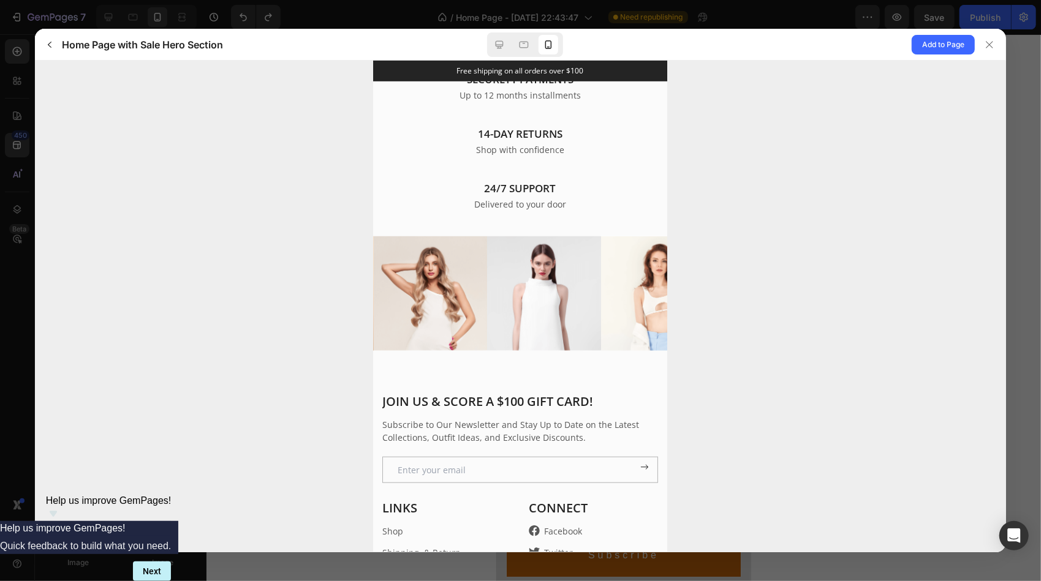
scroll to position [3715, 0]
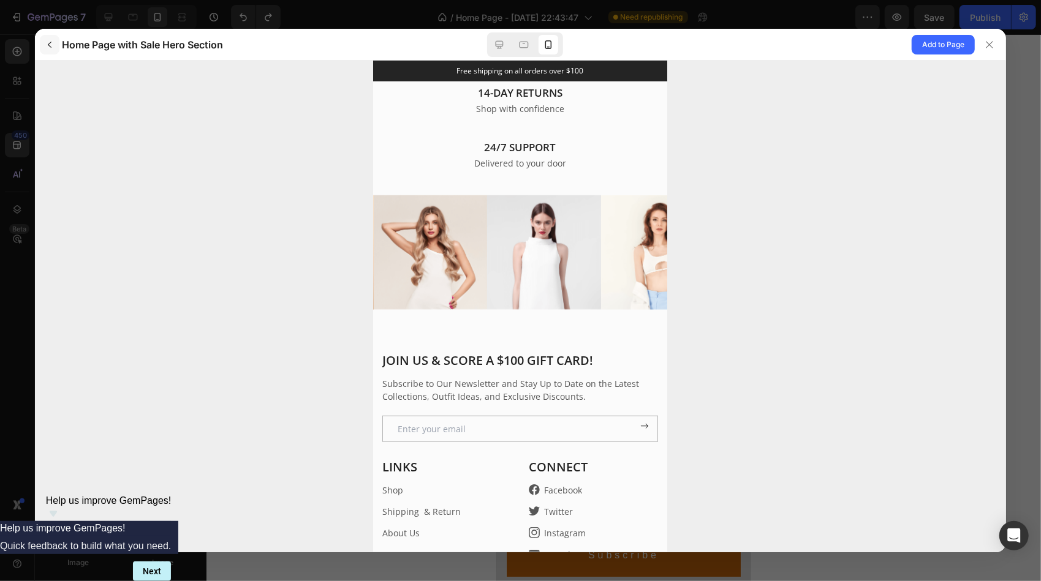
click at [50, 45] on icon "button" at bounding box center [50, 45] width 10 height 10
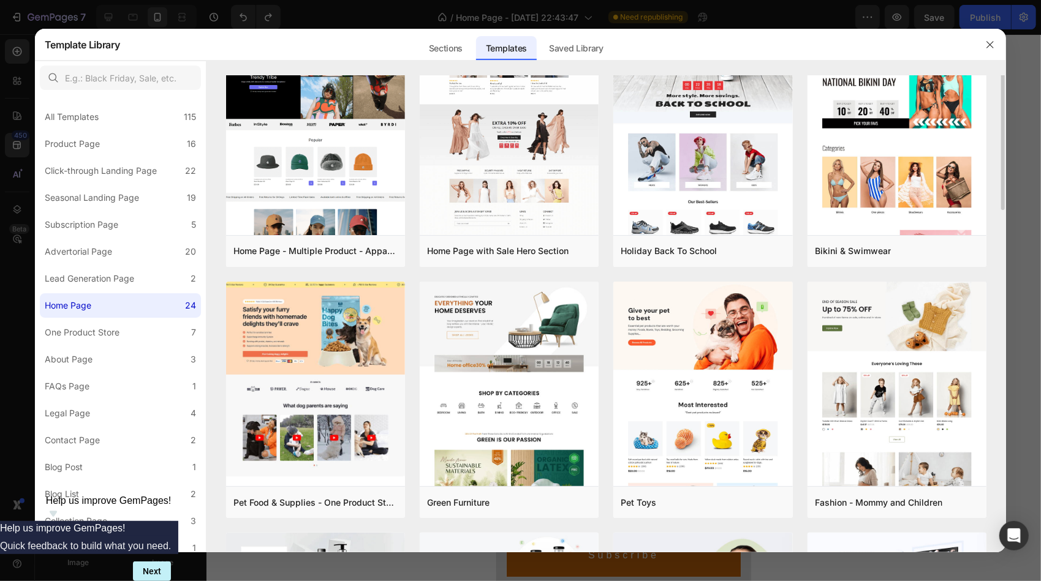
scroll to position [0, 0]
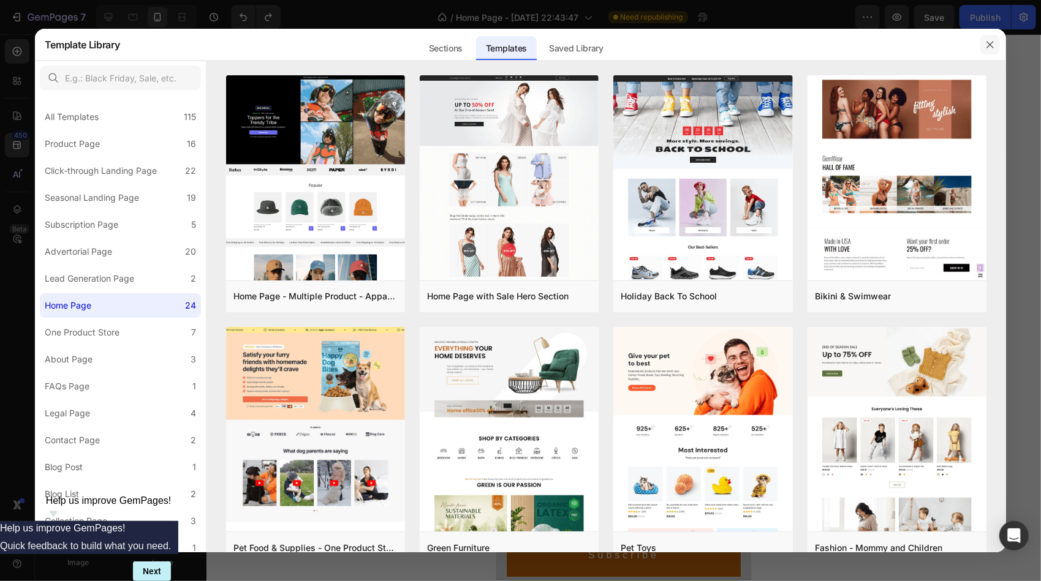
click at [995, 40] on icon "button" at bounding box center [990, 45] width 10 height 10
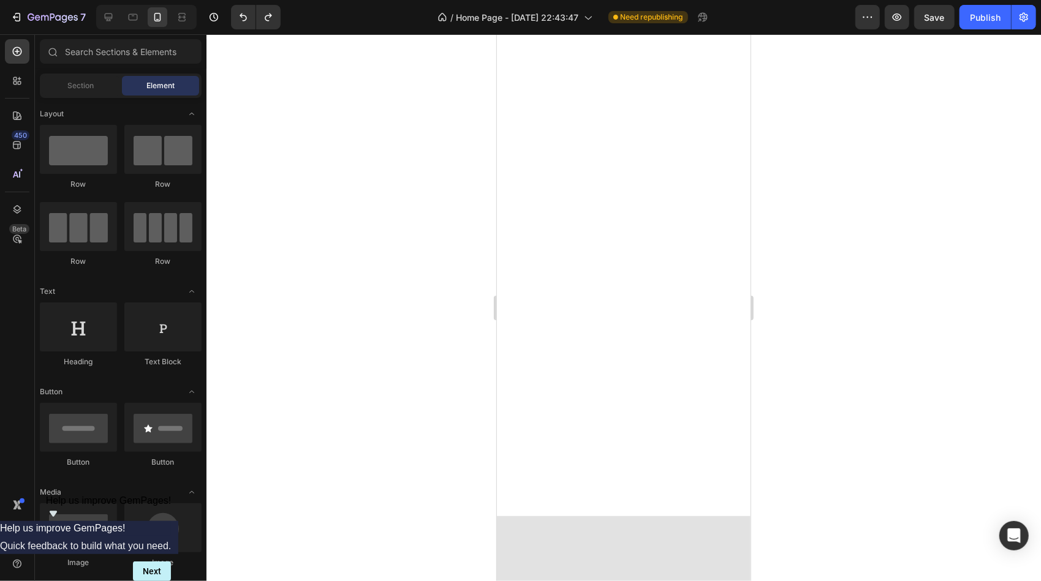
scroll to position [630, 0]
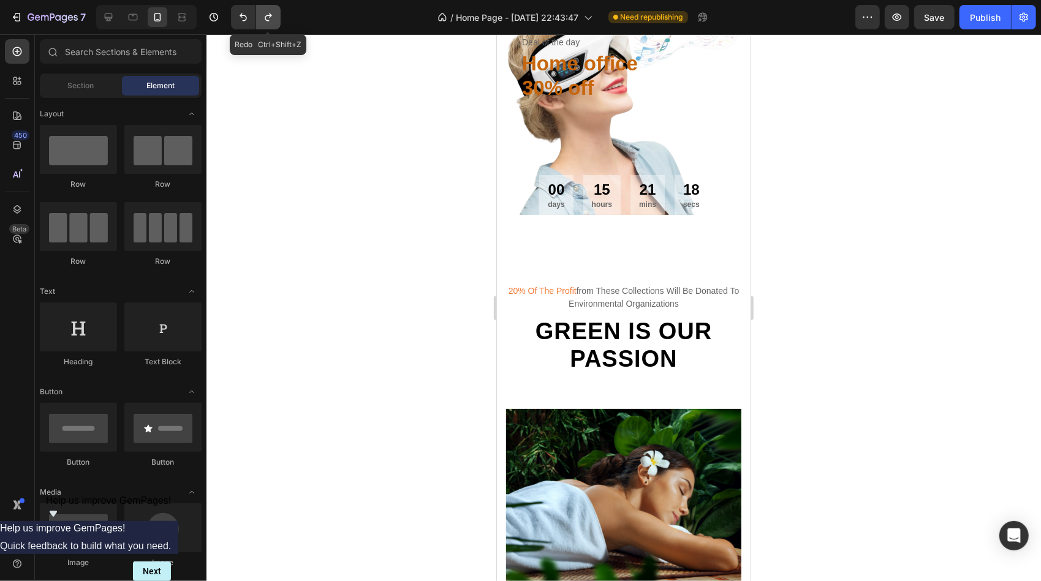
drag, startPoint x: 270, startPoint y: 13, endPoint x: 28, endPoint y: 196, distance: 302.7
click at [270, 13] on icon "Undo/Redo" at bounding box center [268, 17] width 12 height 12
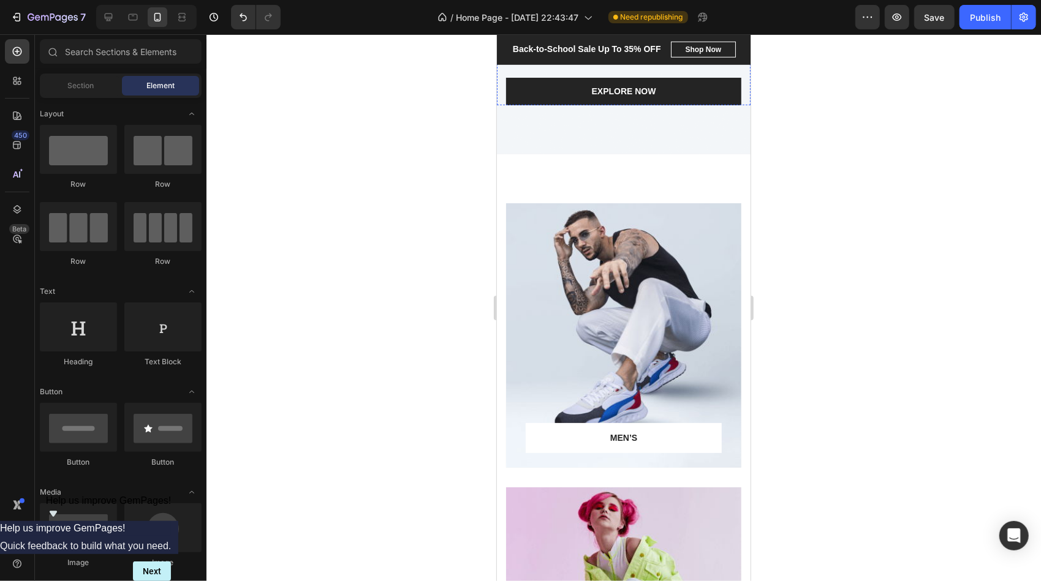
scroll to position [3676, 0]
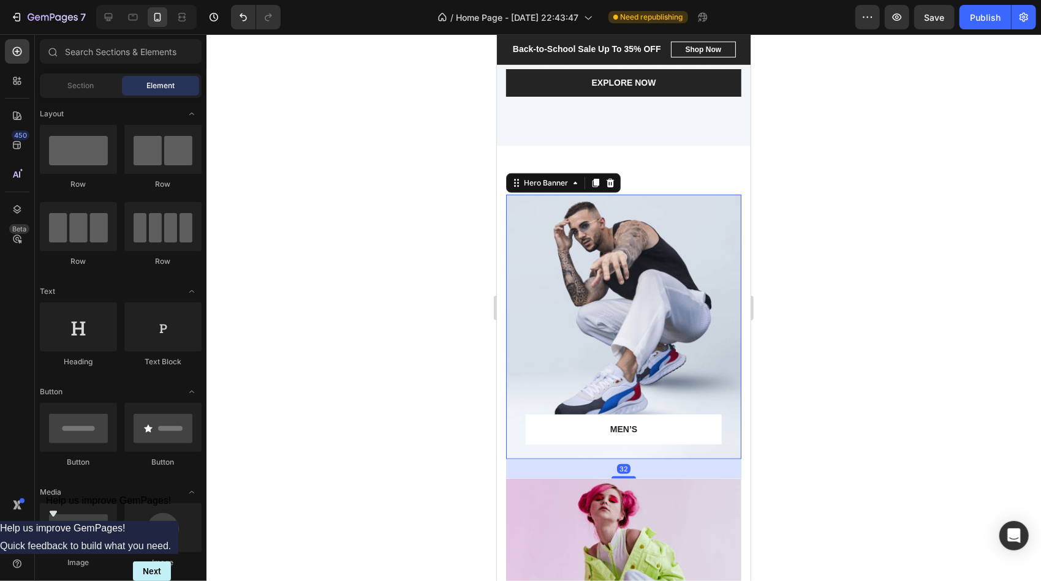
click at [672, 236] on div "Overlay" at bounding box center [622, 326] width 235 height 265
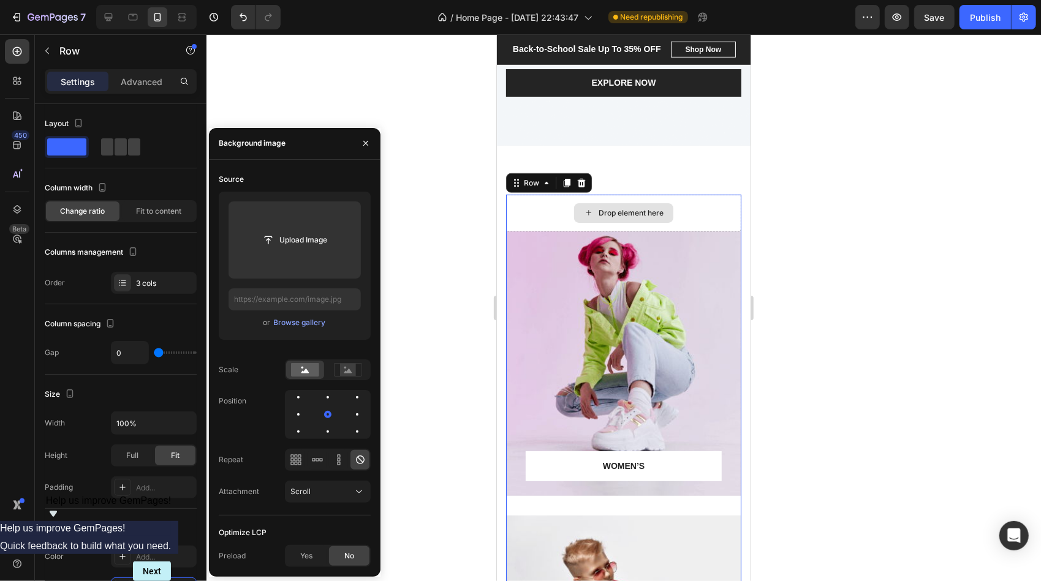
click at [698, 224] on div "Drop element here" at bounding box center [622, 212] width 235 height 37
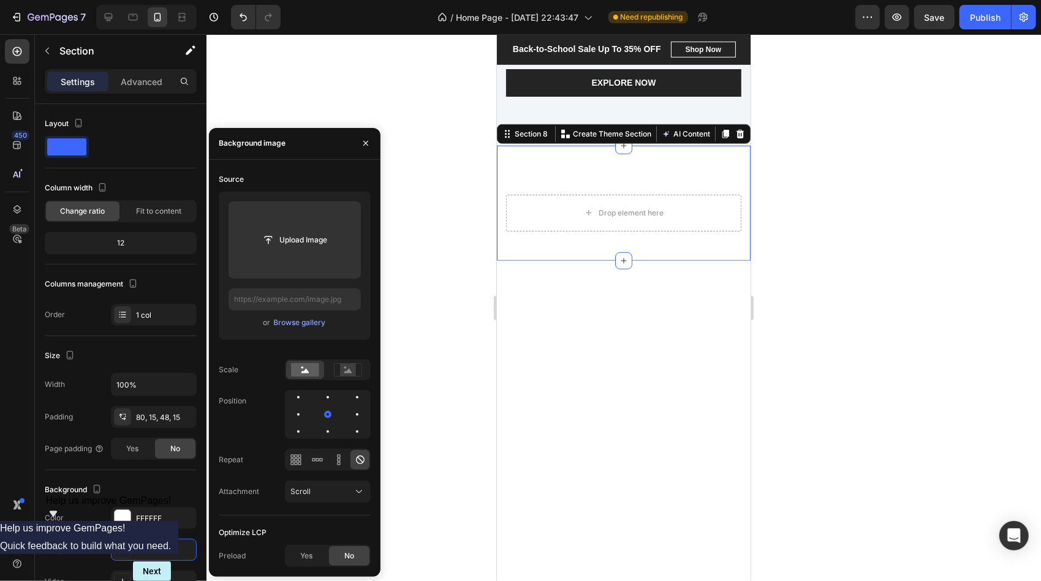
click at [713, 184] on div "Drop element here Section 8 You can create reusable sections Create Theme Secti…" at bounding box center [623, 202] width 254 height 115
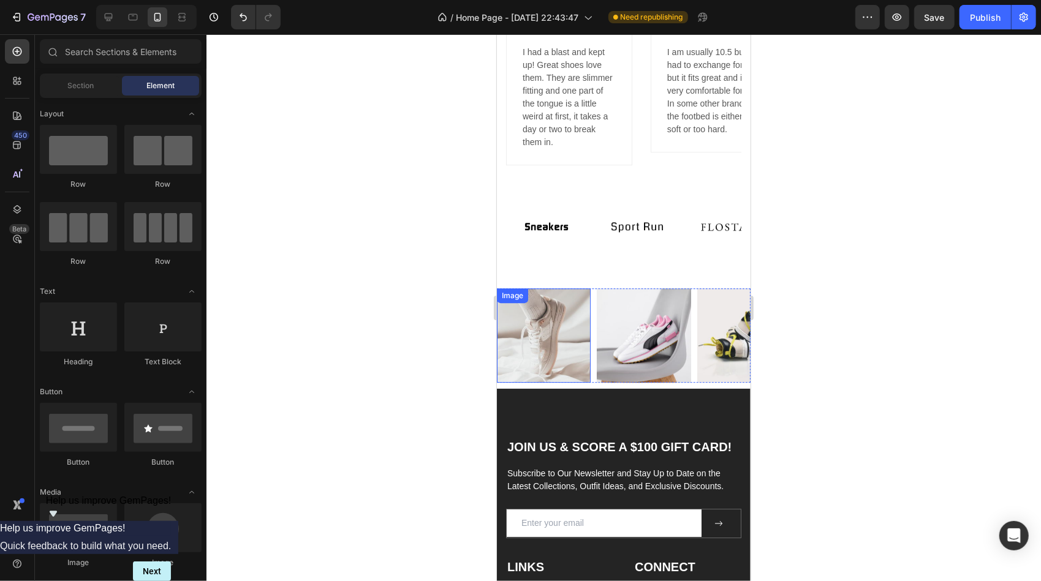
scroll to position [5514, 0]
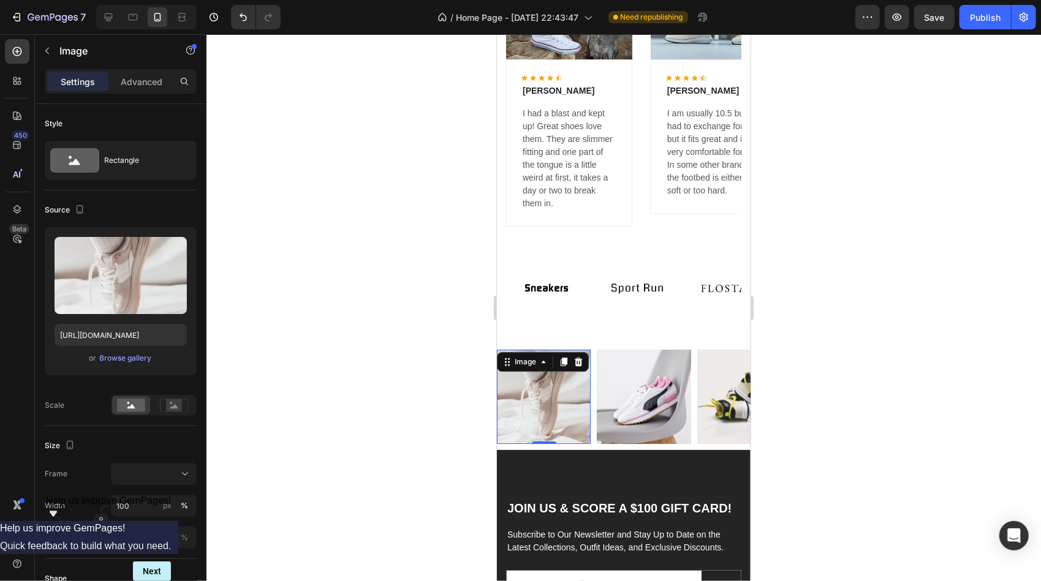
click at [569, 382] on img at bounding box center [543, 396] width 94 height 94
click at [592, 439] on div "Image Image Image Image Image" at bounding box center [623, 396] width 254 height 94
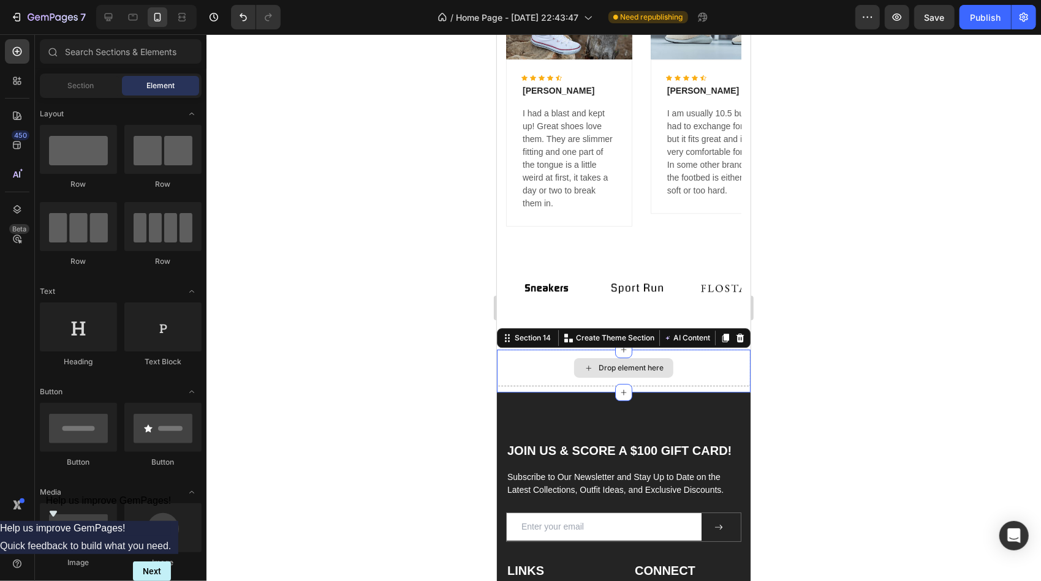
click at [692, 360] on div "Drop element here" at bounding box center [623, 367] width 254 height 37
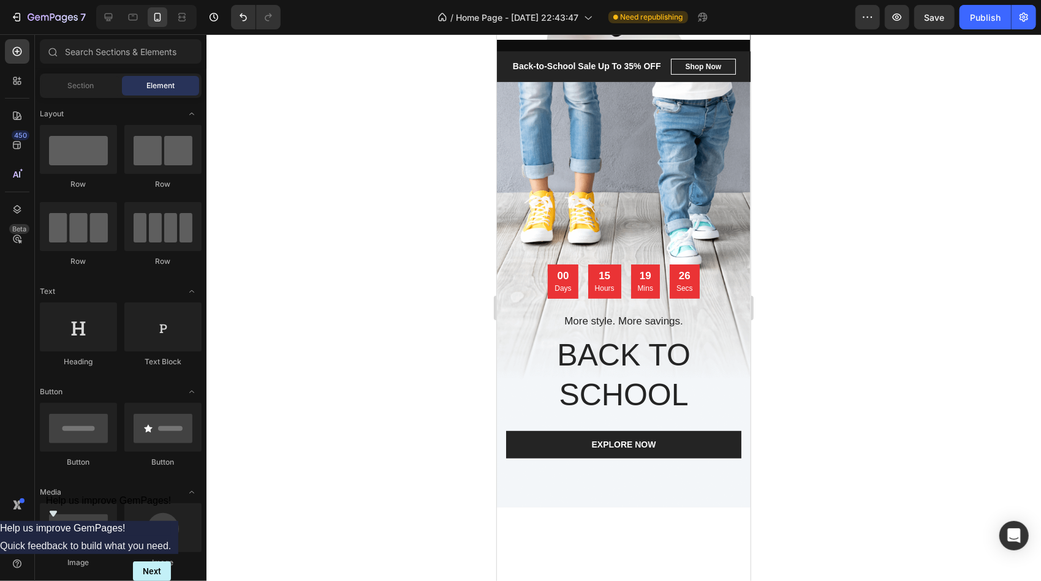
scroll to position [3193, 0]
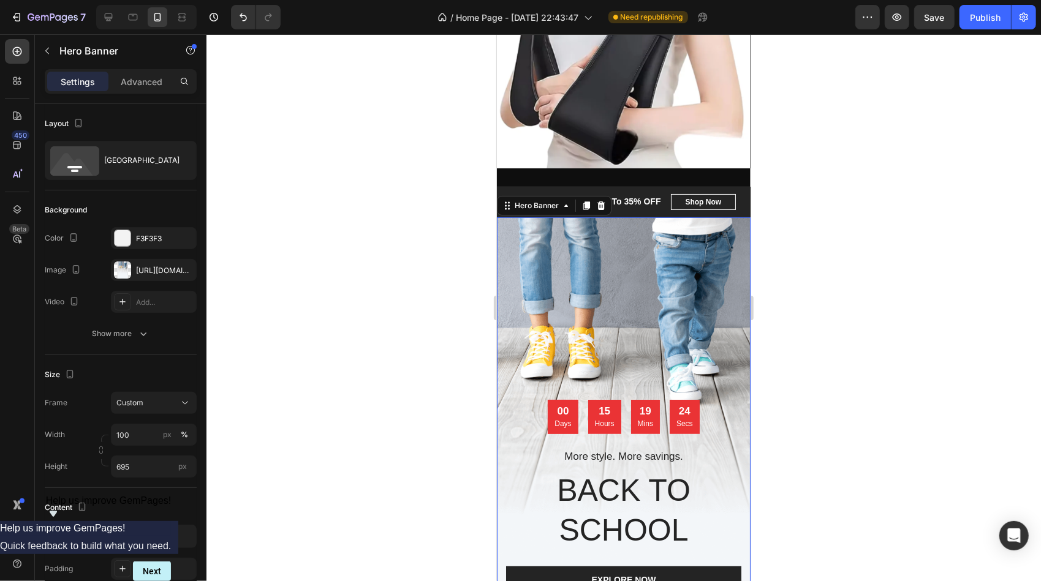
click at [647, 314] on div "Overlay" at bounding box center [623, 430] width 254 height 426
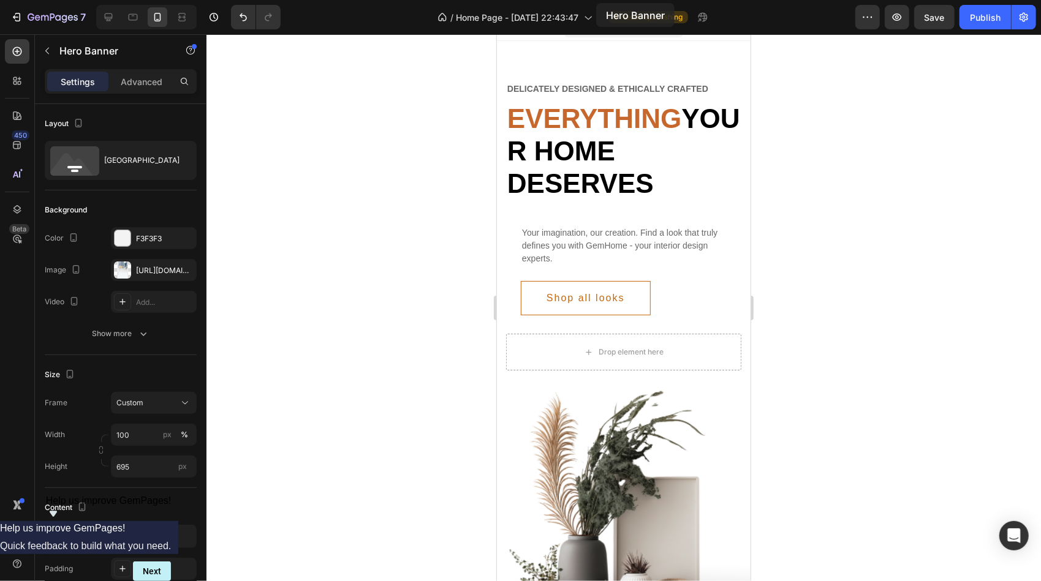
scroll to position [0, 0]
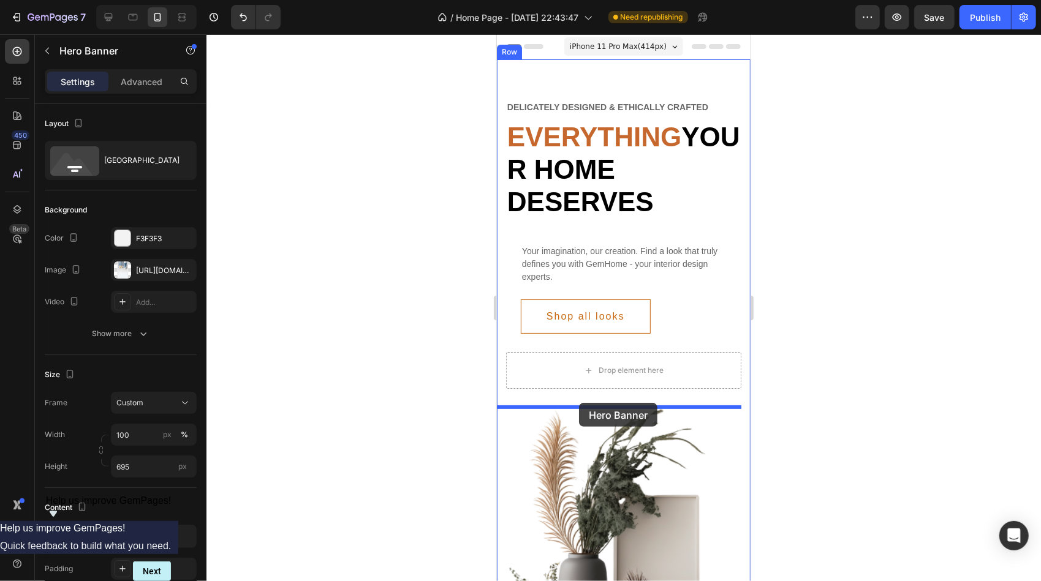
drag, startPoint x: 624, startPoint y: 328, endPoint x: 578, endPoint y: 403, distance: 87.2
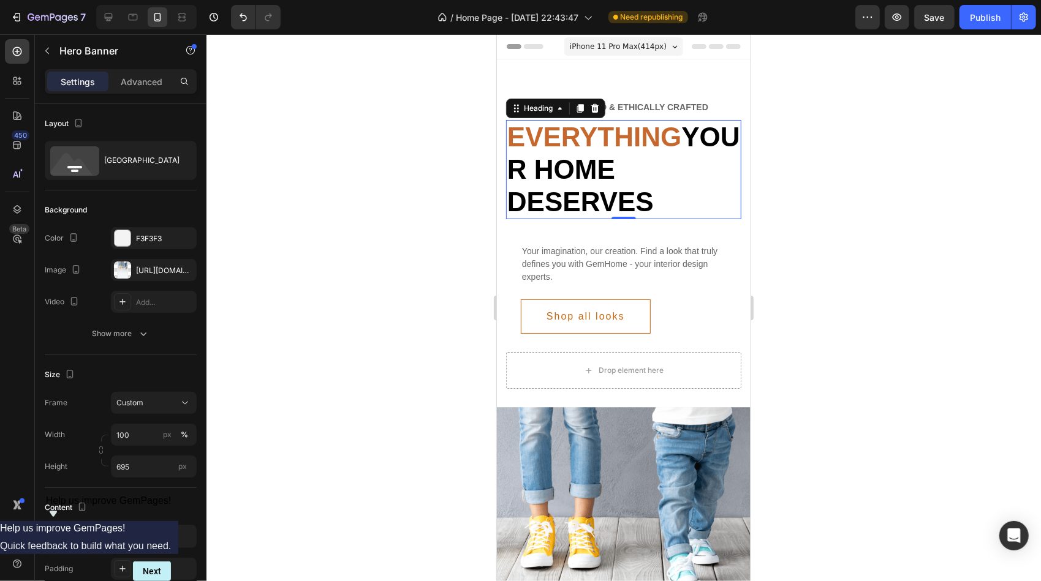
click at [639, 165] on p "Everything your home deserves" at bounding box center [623, 169] width 233 height 97
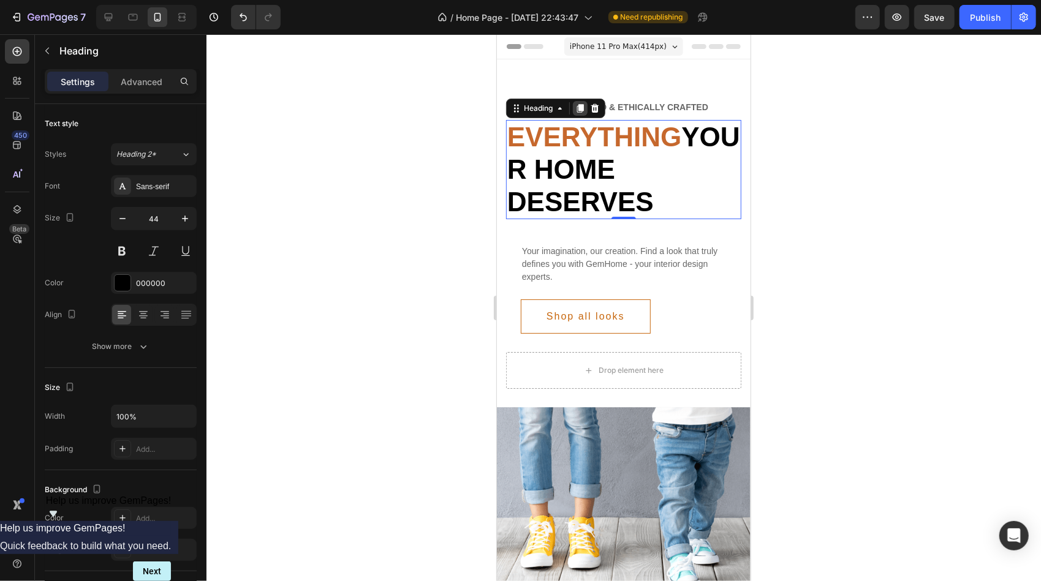
click at [581, 107] on icon at bounding box center [580, 108] width 7 height 9
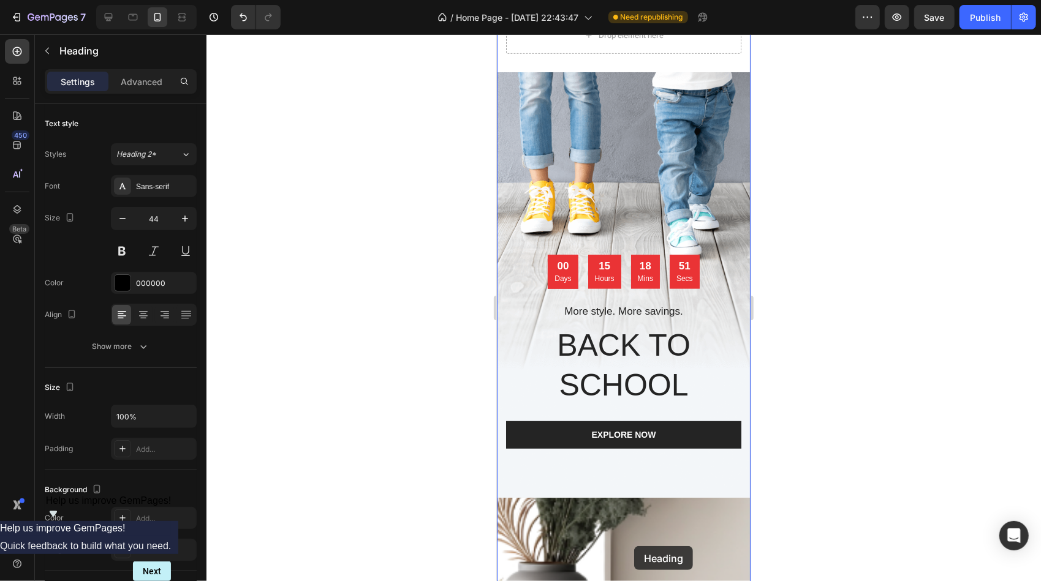
scroll to position [452, 0]
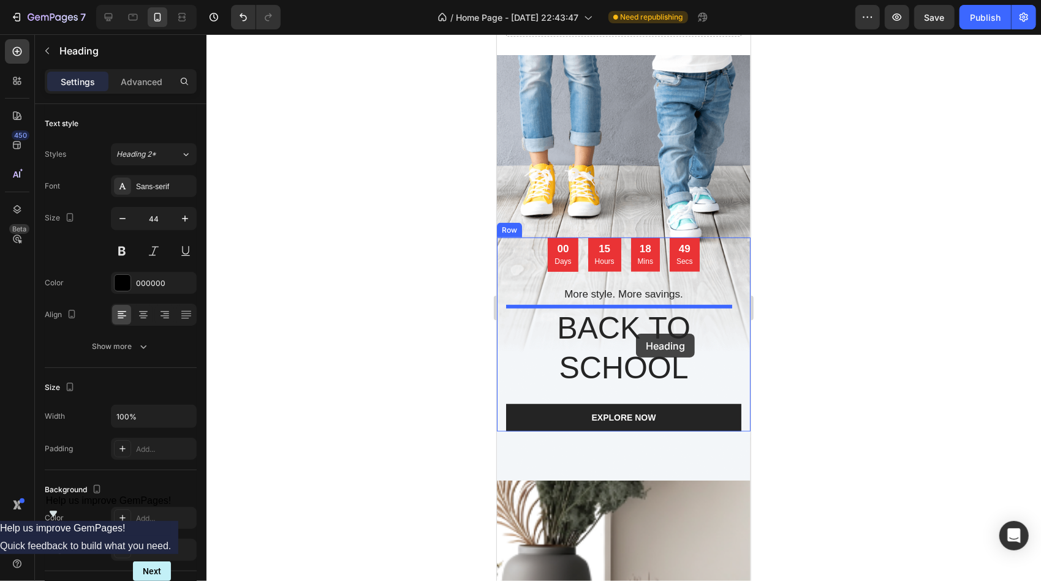
drag, startPoint x: 654, startPoint y: 247, endPoint x: 635, endPoint y: 333, distance: 88.3
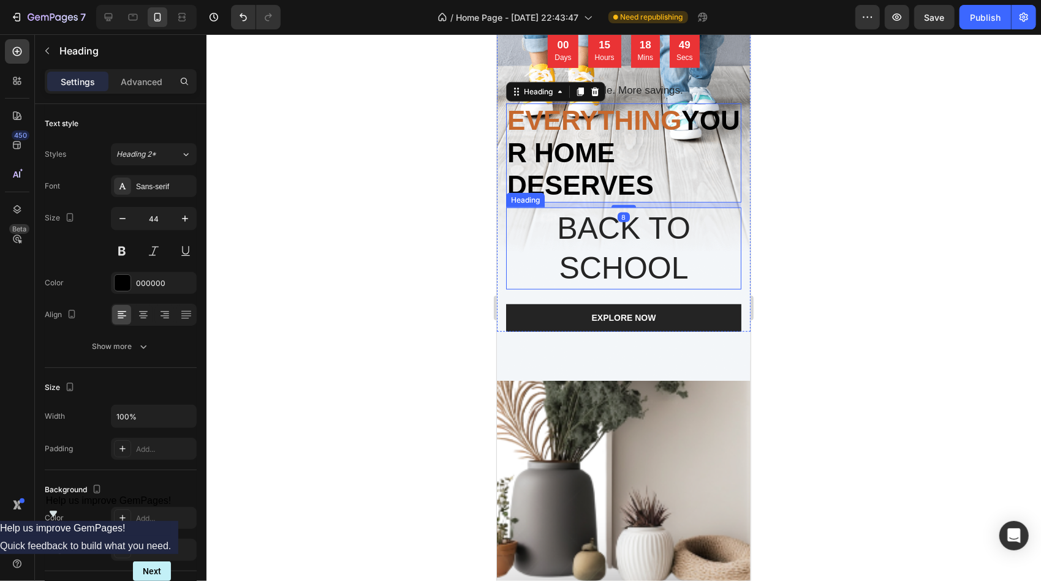
scroll to position [353, 0]
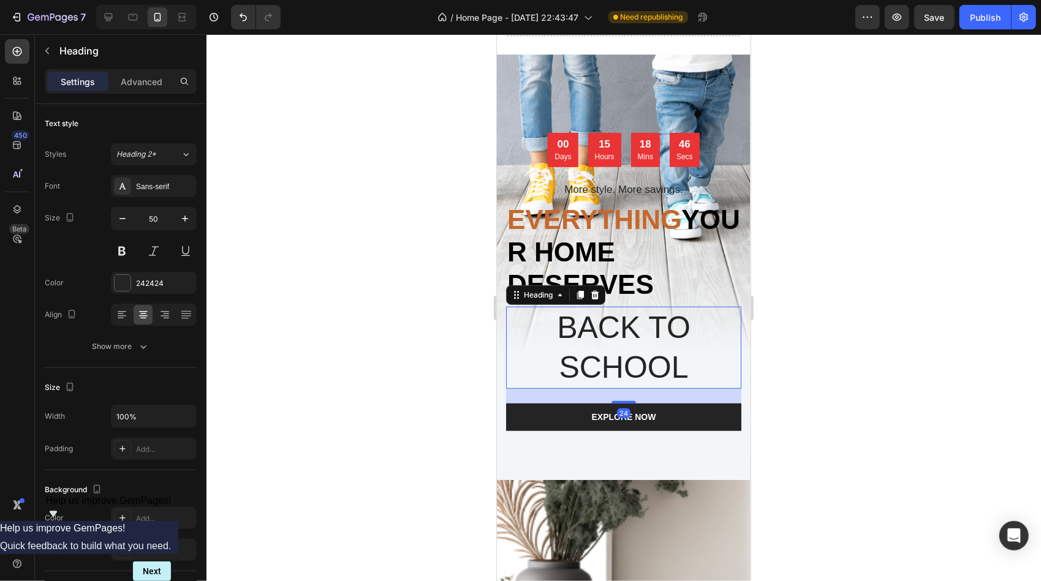
click at [687, 358] on p "BACK TO SCHOOL" at bounding box center [623, 348] width 233 height 80
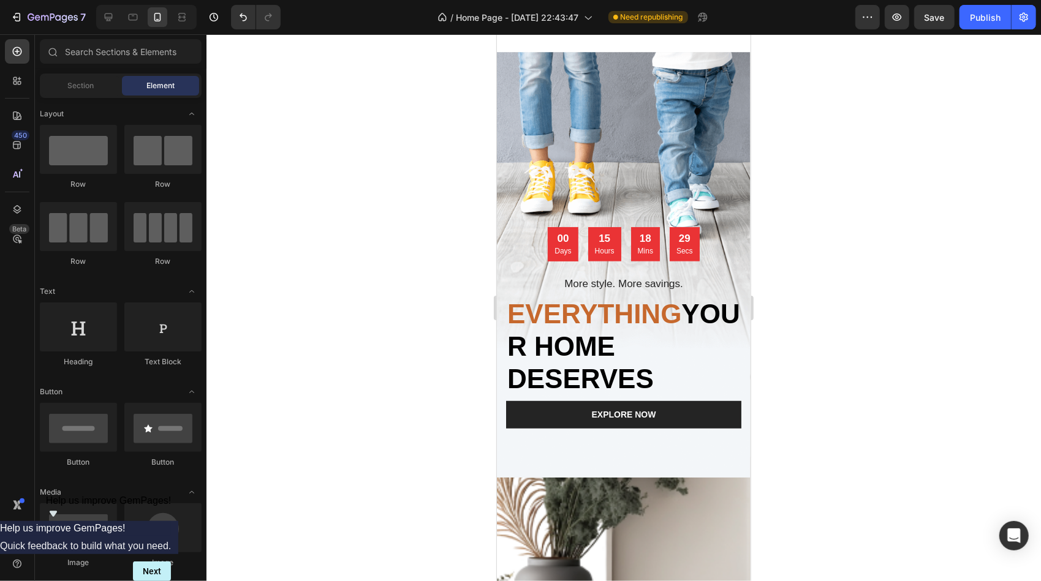
scroll to position [368, 0]
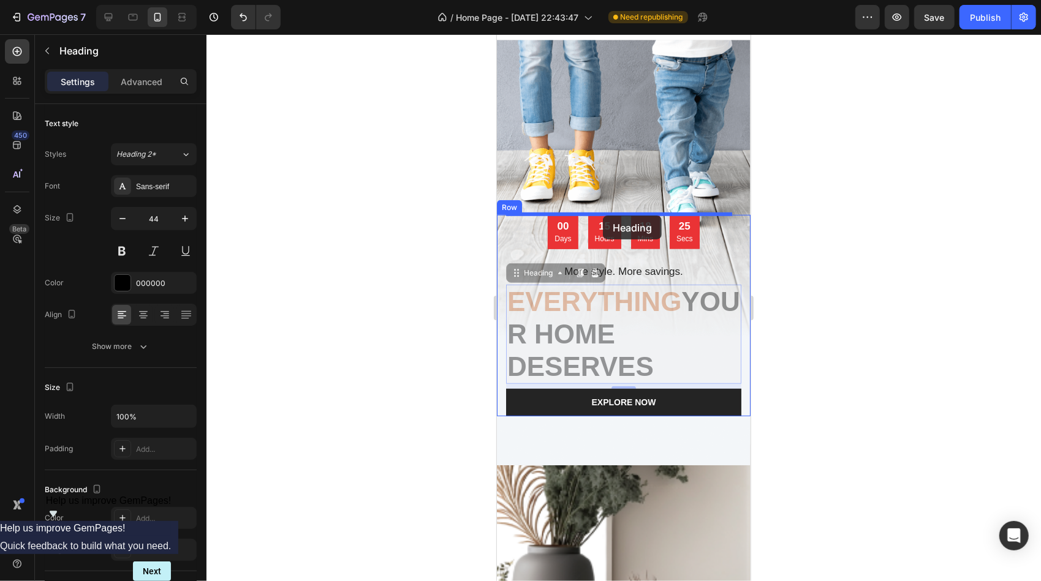
drag, startPoint x: 618, startPoint y: 316, endPoint x: 602, endPoint y: 215, distance: 101.6
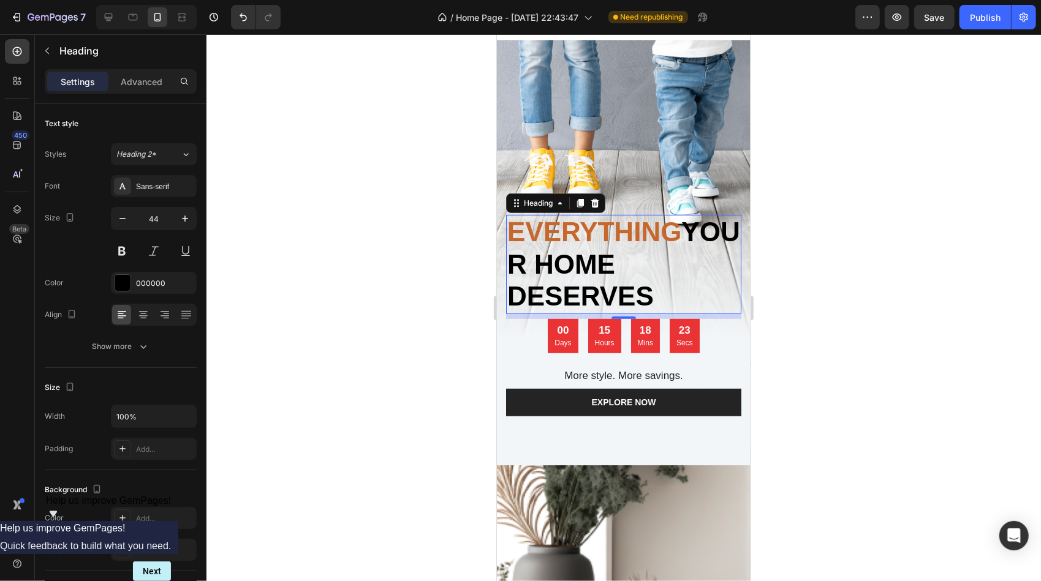
click at [776, 352] on div at bounding box center [623, 307] width 834 height 547
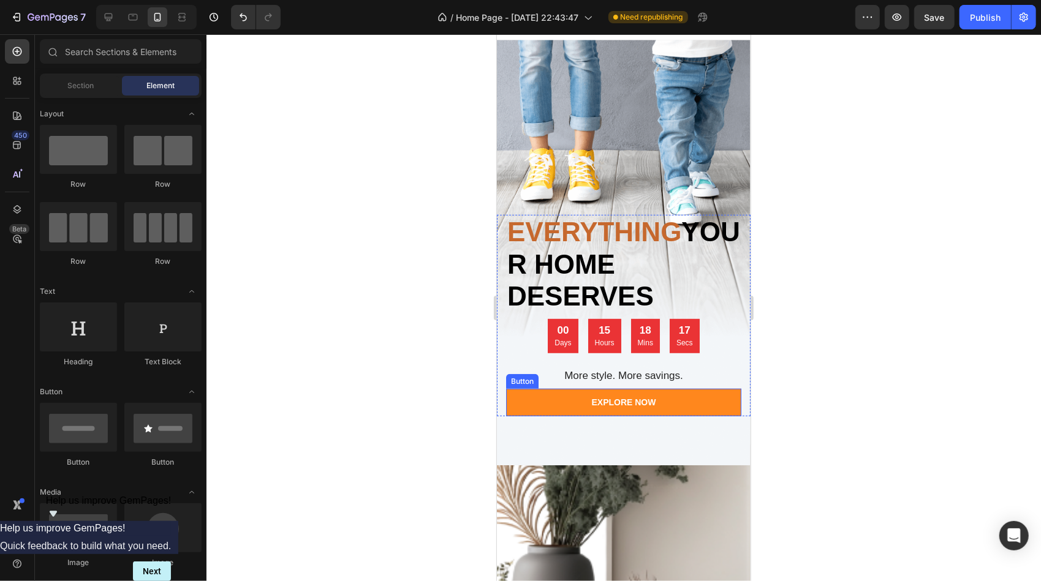
scroll to position [306, 0]
